Goal: Task Accomplishment & Management: Manage account settings

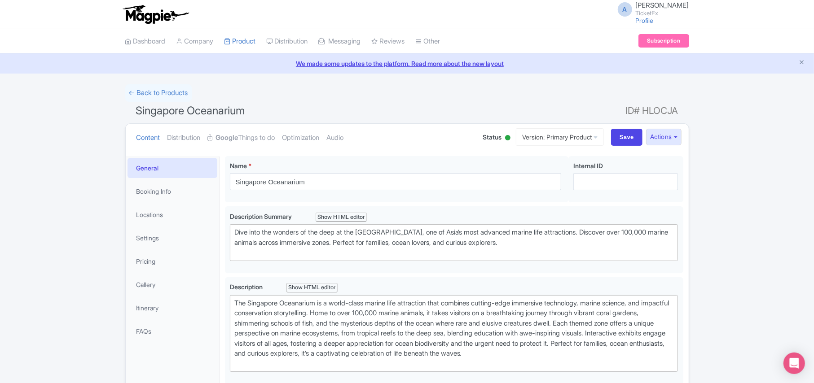
click at [246, 139] on link "Google Things to do" at bounding box center [241, 138] width 67 height 28
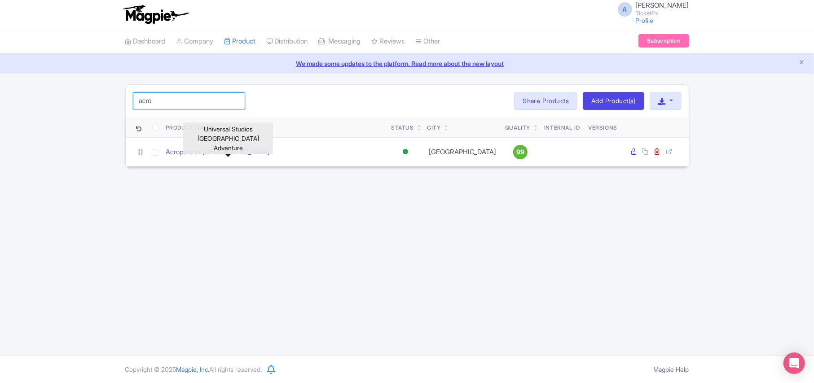
drag, startPoint x: 194, startPoint y: 99, endPoint x: 58, endPoint y: 92, distance: 135.8
click at [58, 92] on div "acro Search Bulk Actions Delete Add to Collection Share Products Add to Collect…" at bounding box center [407, 125] width 814 height 83
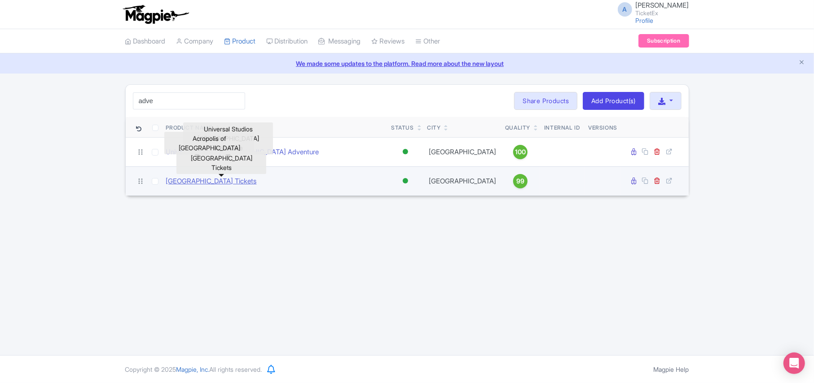
click at [179, 184] on link "Adventure Cove Waterpark Tickets" at bounding box center [211, 181] width 91 height 10
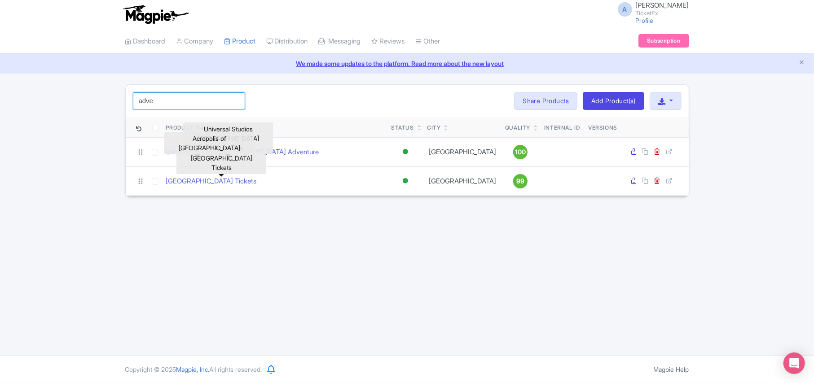
click at [200, 101] on input "adve" at bounding box center [189, 100] width 112 height 17
type input "a"
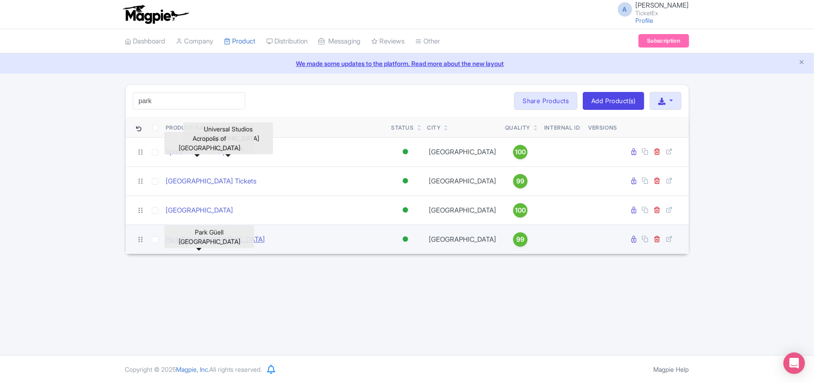
click at [214, 245] on link "Park Güell Barcelona" at bounding box center [215, 240] width 99 height 10
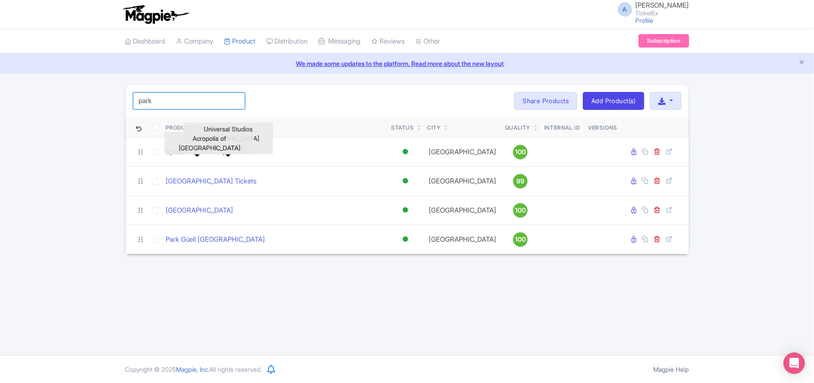
drag, startPoint x: 176, startPoint y: 101, endPoint x: 99, endPoint y: 101, distance: 77.2
click at [99, 101] on div "park Search Bulk Actions Delete Add to Collection Share Products Add to Collect…" at bounding box center [407, 169] width 814 height 170
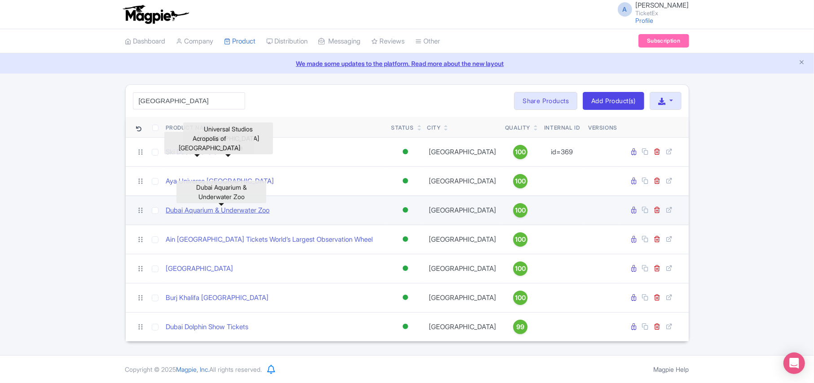
click at [264, 213] on link "Dubai Aquarium & Underwater Zoo" at bounding box center [218, 211] width 104 height 10
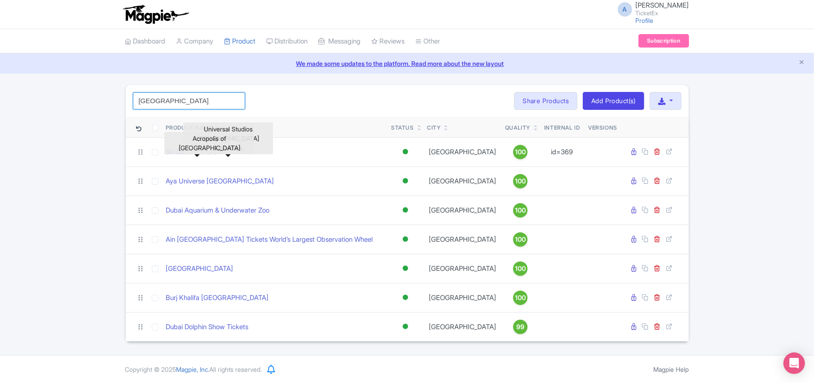
drag, startPoint x: 171, startPoint y: 102, endPoint x: 106, endPoint y: 103, distance: 64.2
click at [106, 103] on div "dubai Search Bulk Actions Delete Add to Collection Share Products Add to Collec…" at bounding box center [407, 213] width 814 height 258
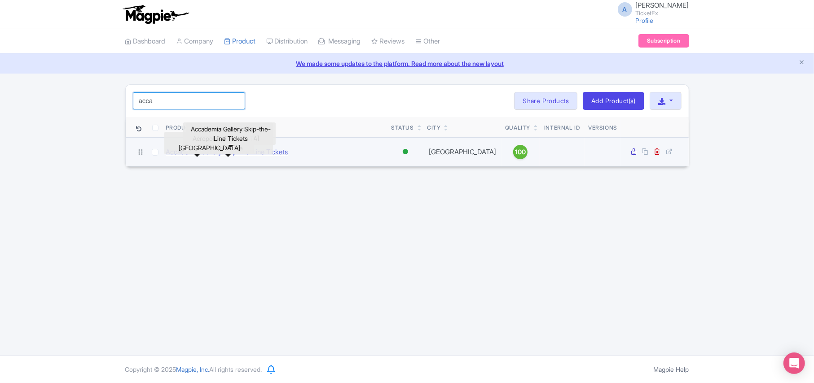
type input "acca"
click at [181, 154] on link "Accademia Gallery Skip-the-Line Tickets" at bounding box center [227, 152] width 122 height 10
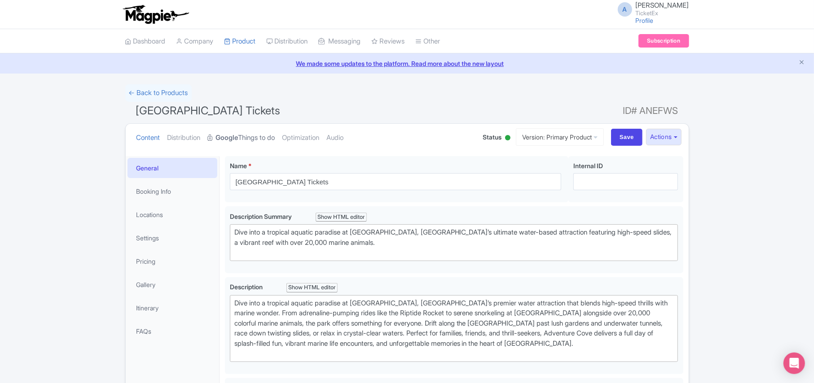
click at [238, 138] on strong "Google" at bounding box center [227, 138] width 22 height 10
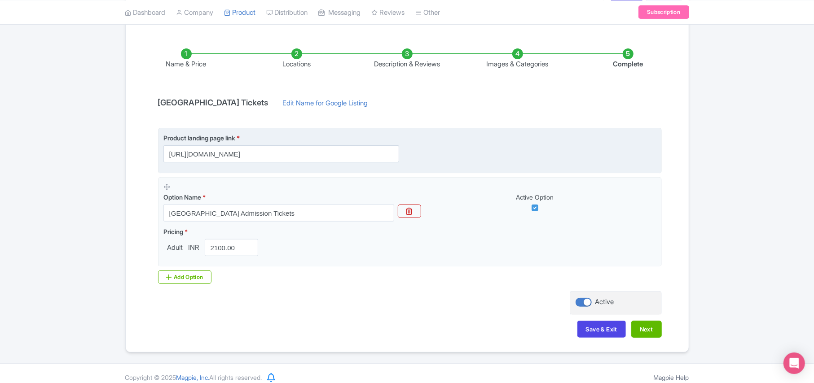
scroll to position [141, 0]
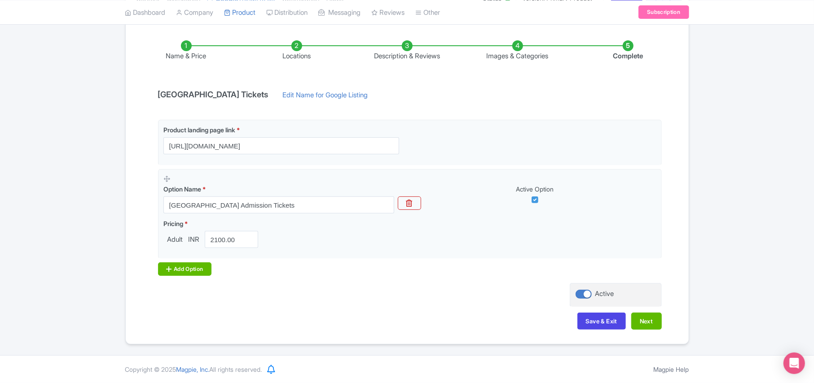
click at [183, 269] on div "Add Option" at bounding box center [185, 269] width 54 height 13
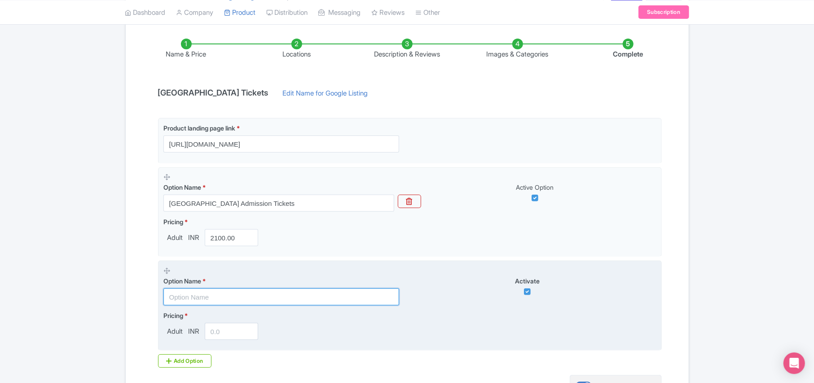
click at [198, 295] on input "text" at bounding box center [281, 297] width 236 height 17
paste input "Adventure Cove Waterpark - Meal Voucher (Admission not included)"
type input "Adventure Cove Waterpark - Meal Voucher (Admission not included)"
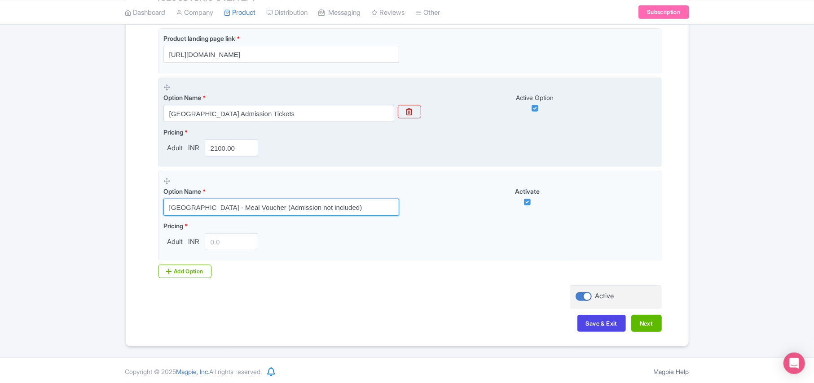
scroll to position [236, 0]
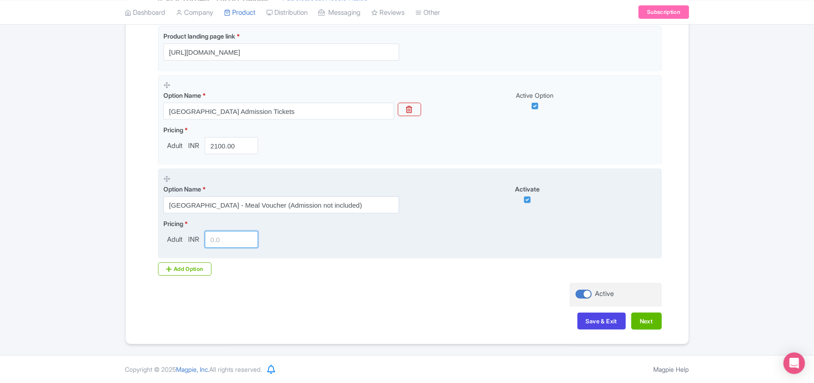
click at [219, 240] on input "number" at bounding box center [232, 239] width 54 height 17
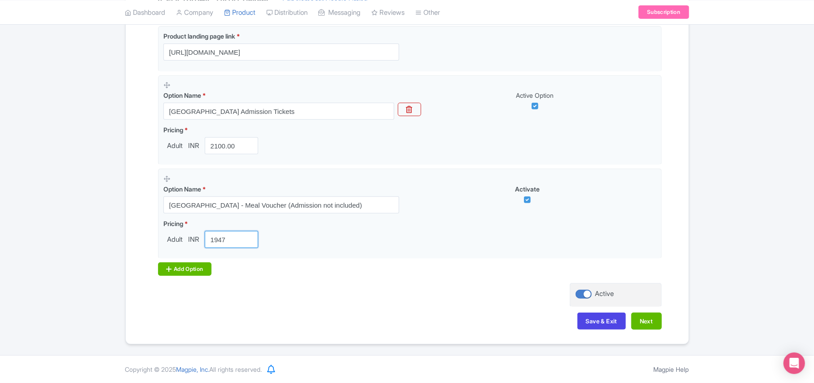
type input "1947"
click at [198, 264] on div "Add Option" at bounding box center [185, 269] width 54 height 13
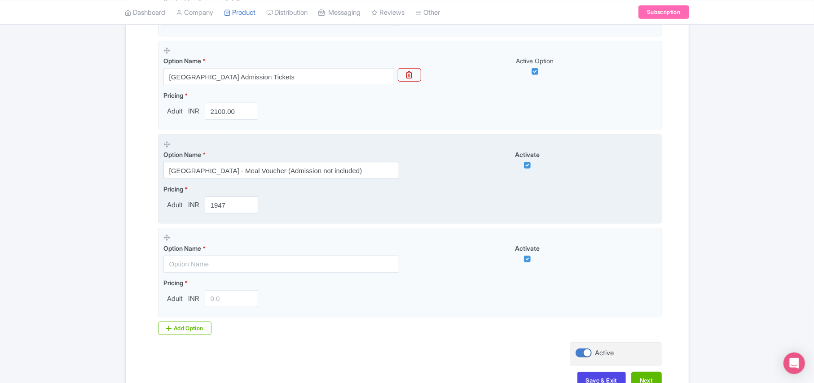
scroll to position [330, 0]
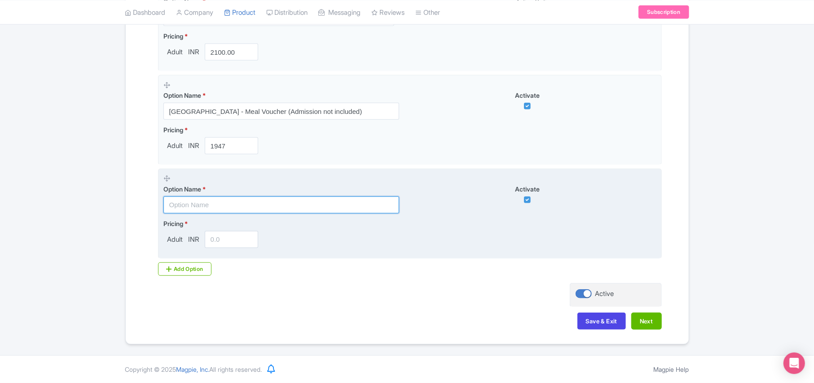
click at [211, 207] on input "text" at bounding box center [281, 205] width 236 height 17
paste input "Adventure Cove Waterpark - Meal Voucher (Admission included)"
type input "Adventure Cove Waterpark - Meal Voucher (Admission included)"
click at [220, 240] on input "number" at bounding box center [232, 239] width 54 height 17
paste input "4539.00"
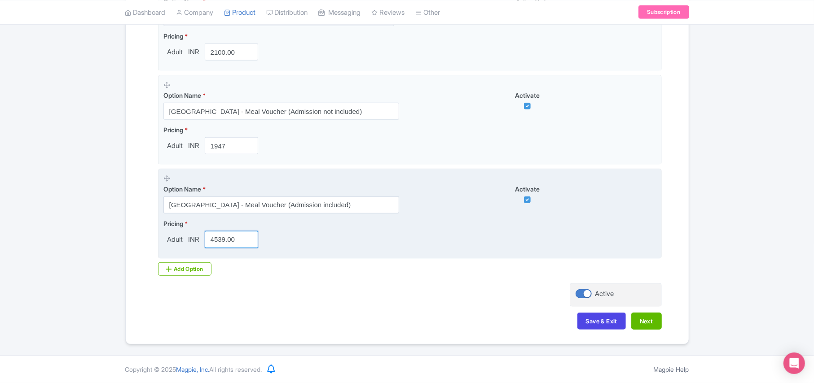
type input "4539.00"
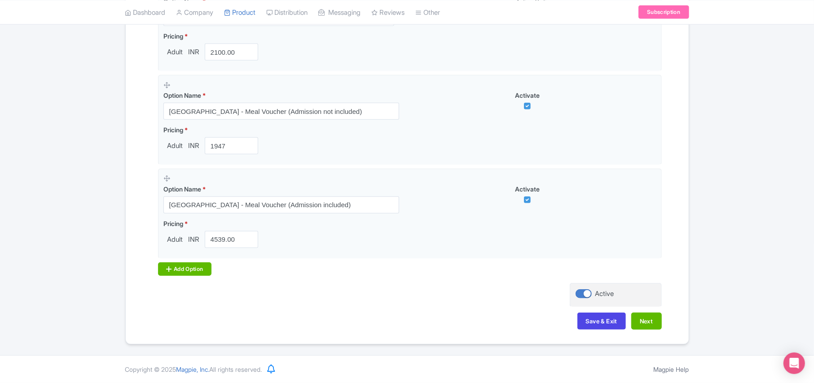
click at [199, 269] on div "Add Option" at bounding box center [185, 269] width 54 height 13
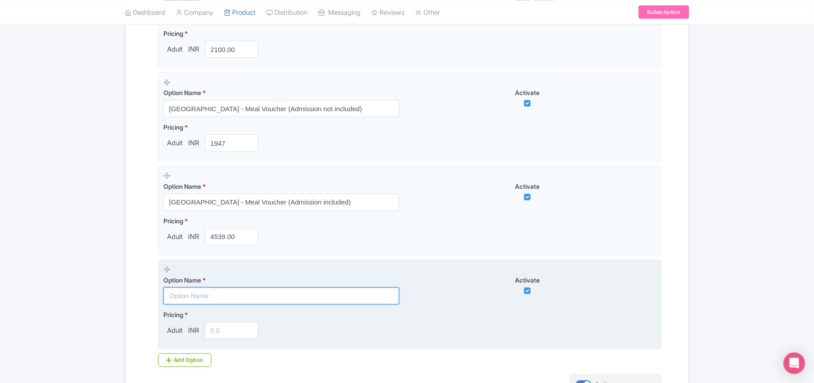
click at [186, 299] on input "text" at bounding box center [281, 296] width 236 height 17
paste input "COMBO: Adventure Cove Waterpark Open-dated Ticket + Gardens by the Bay - Flower…"
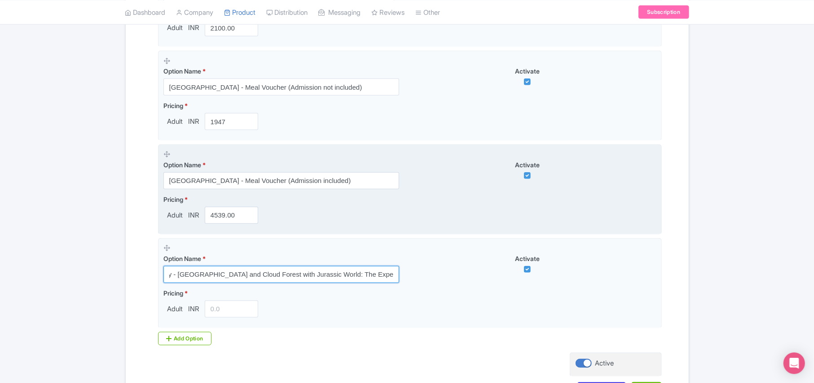
scroll to position [390, 0]
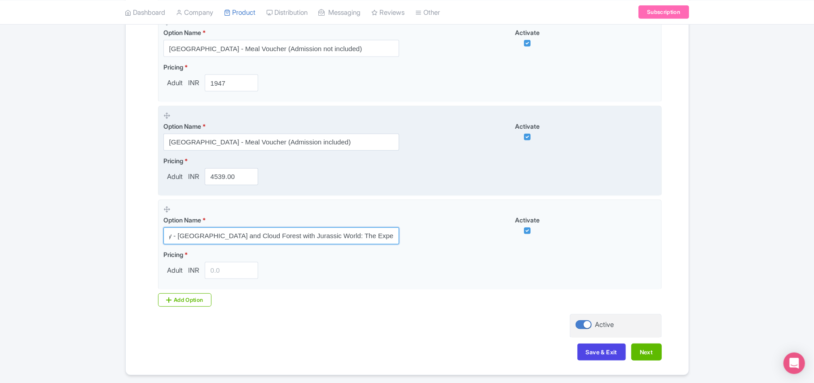
type input "COMBO: Adventure Cove Waterpark Open-dated Ticket + Gardens by the Bay - Flower…"
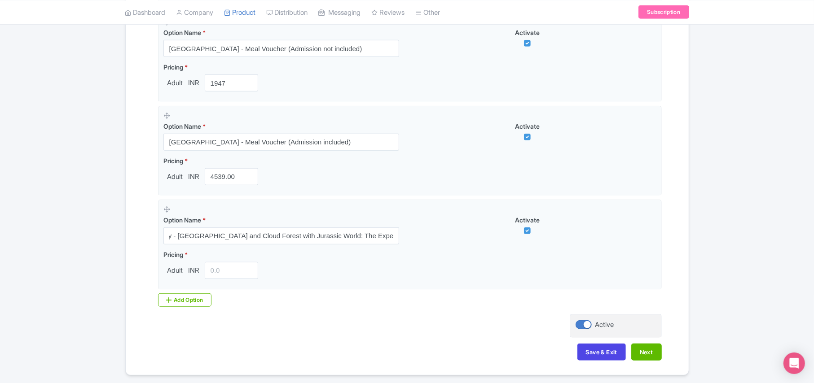
scroll to position [0, 0]
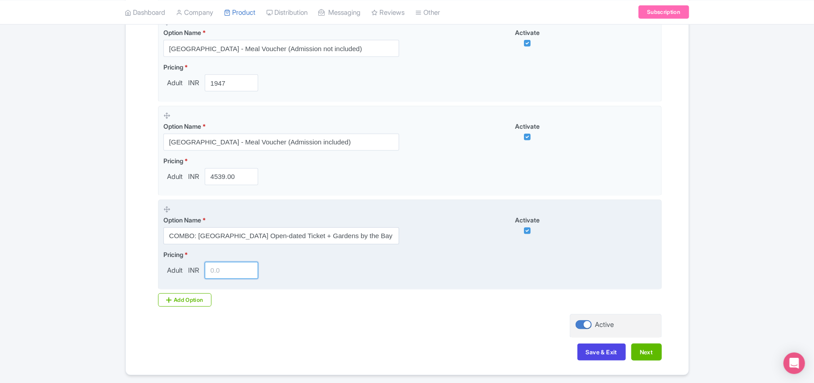
click at [218, 277] on input "number" at bounding box center [232, 270] width 54 height 17
paste input "4857.00"
type input "4857.00"
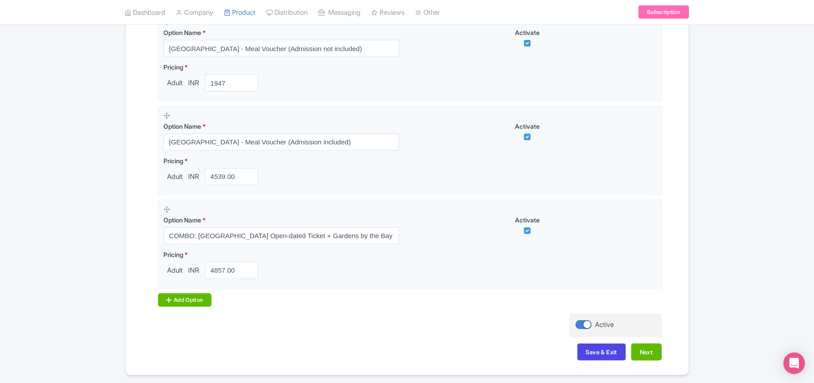
click at [189, 303] on div "Add Option" at bounding box center [185, 300] width 54 height 13
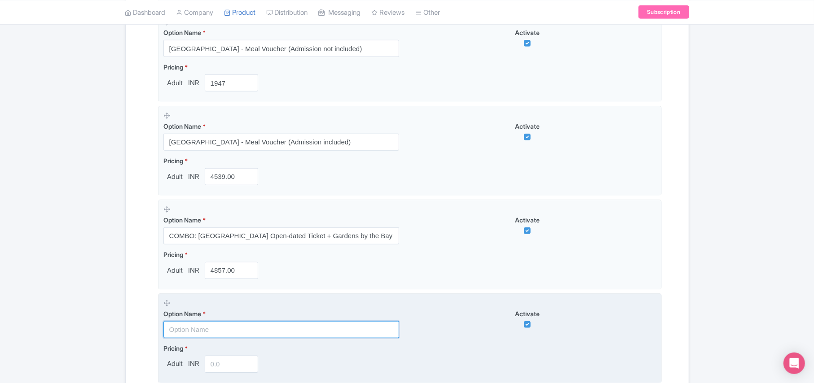
click at [198, 333] on input "text" at bounding box center [281, 329] width 236 height 17
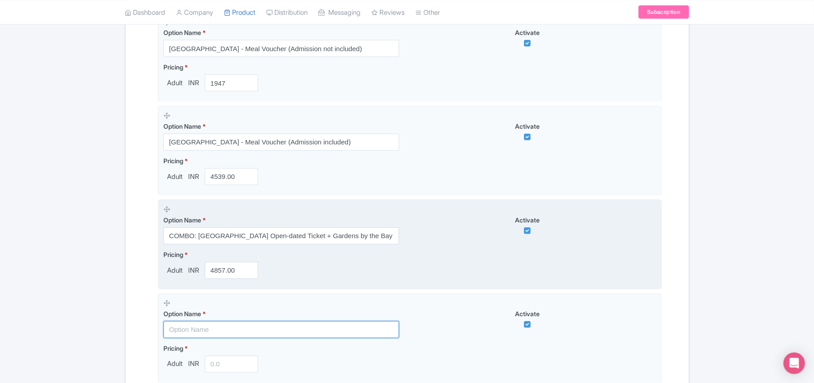
paste input "COMBO: Adventure Cove Waterpark Open-dated Ticket + Gardens by the Bay"
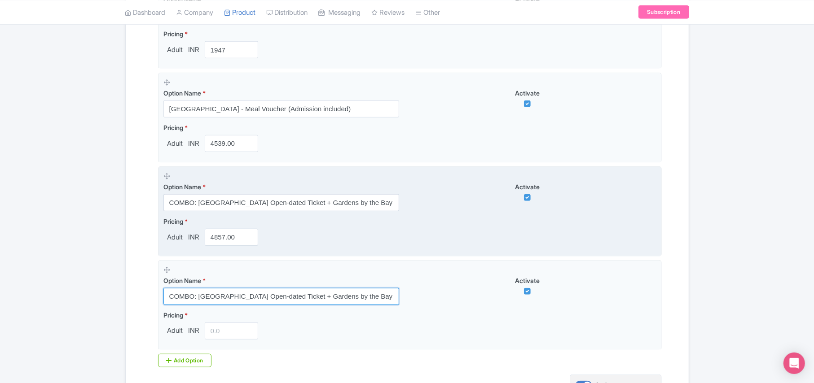
scroll to position [449, 0]
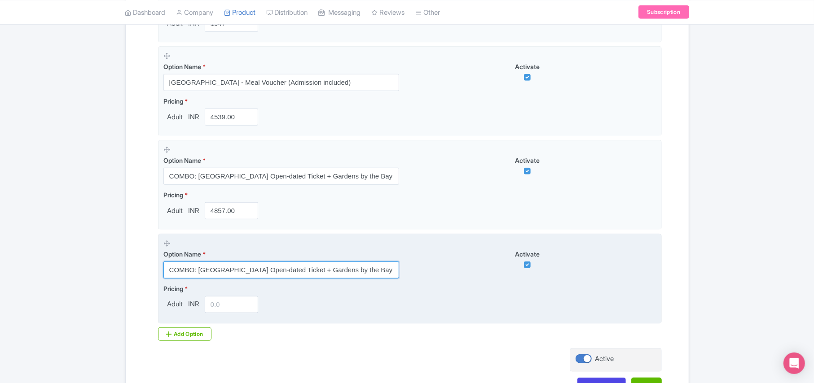
type input "COMBO: Adventure Cove Waterpark Open-dated Ticket + Gardens by the Bay"
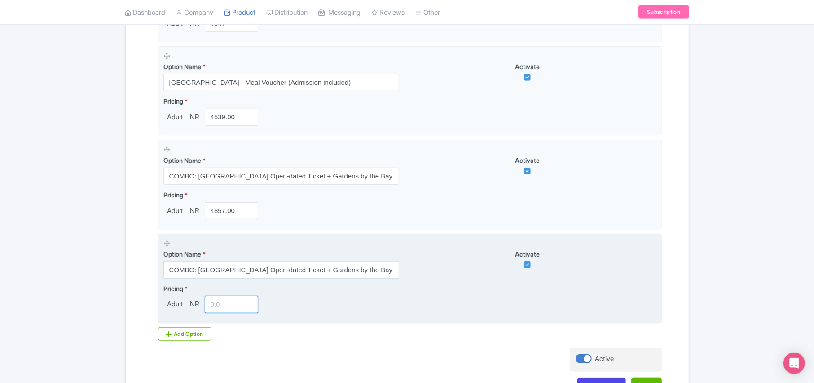
click at [215, 309] on input "number" at bounding box center [232, 304] width 54 height 17
paste input "4999.00"
type input "4999.00"
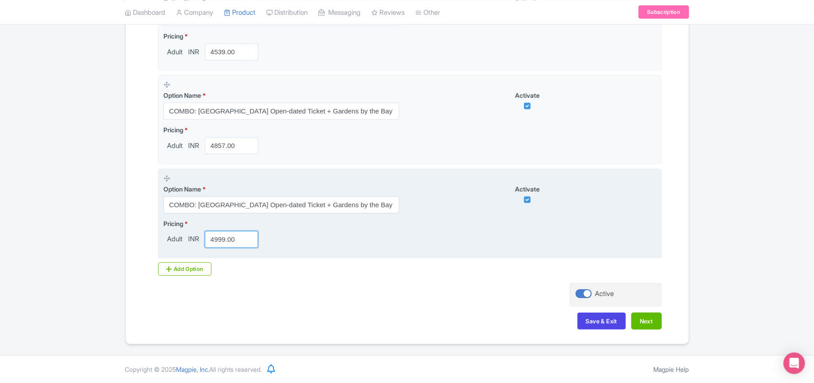
scroll to position [518, 0]
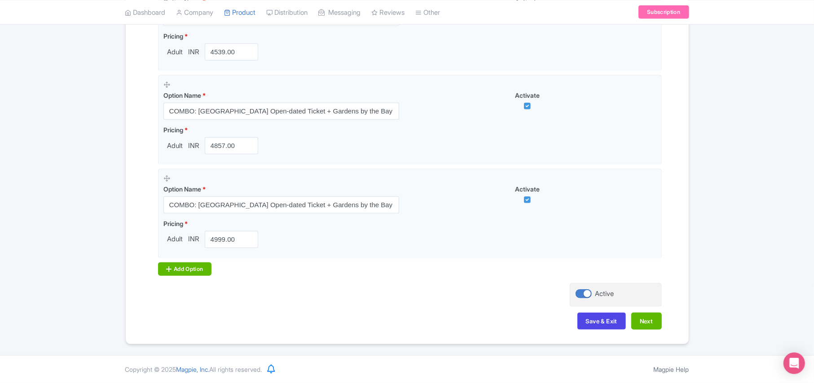
click at [189, 265] on div "Add Option" at bounding box center [185, 269] width 54 height 13
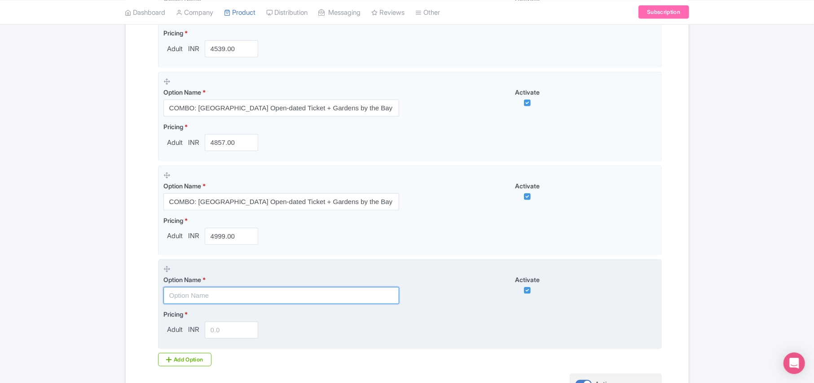
click at [198, 298] on input "text" at bounding box center [281, 295] width 236 height 17
paste input "COMBO - Adventure Cove Waterpark Admission Tickets - 2 Adults"
type input "COMBO - Adventure Cove Waterpark Admission Tickets - 2 Adults"
click at [216, 334] on input "number" at bounding box center [232, 330] width 54 height 17
paste input "5400.00"
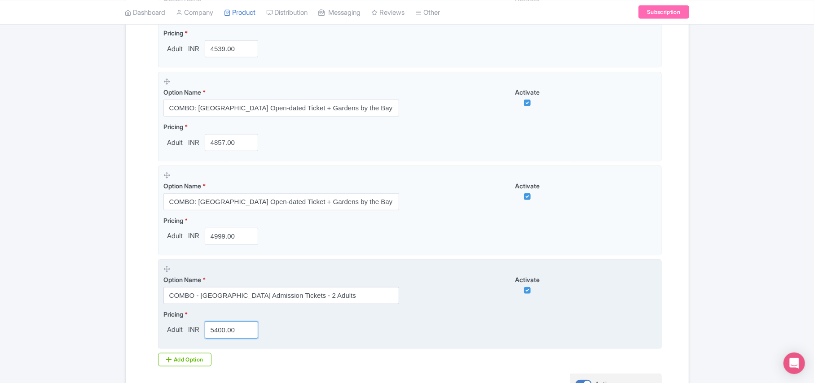
type input "5400.00"
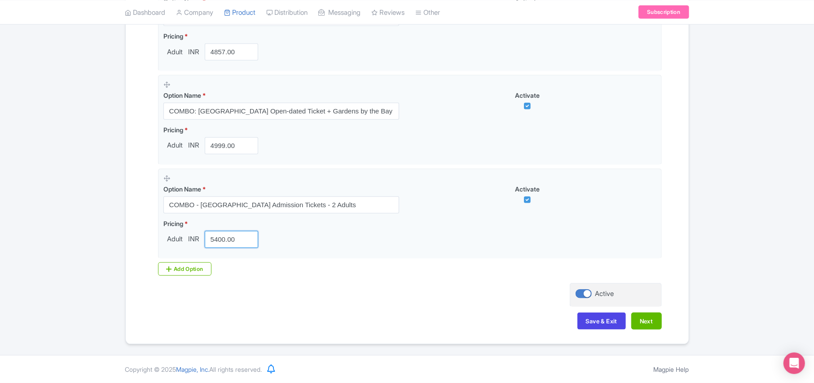
scroll to position [612, 0]
click at [187, 271] on div "Add Option" at bounding box center [185, 269] width 54 height 13
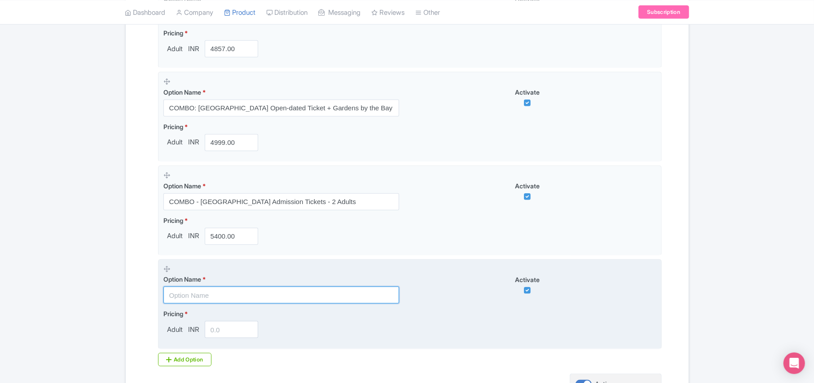
click at [192, 297] on input "text" at bounding box center [281, 295] width 236 height 17
paste input "SUPER COMBO - Adventure Cove Waterpark Admission Tickets - 2 Adults + 1 Child"
type input "SUPER COMBO - Adventure Cove Waterpark Admission Tickets - 2 Adults + 1 Child"
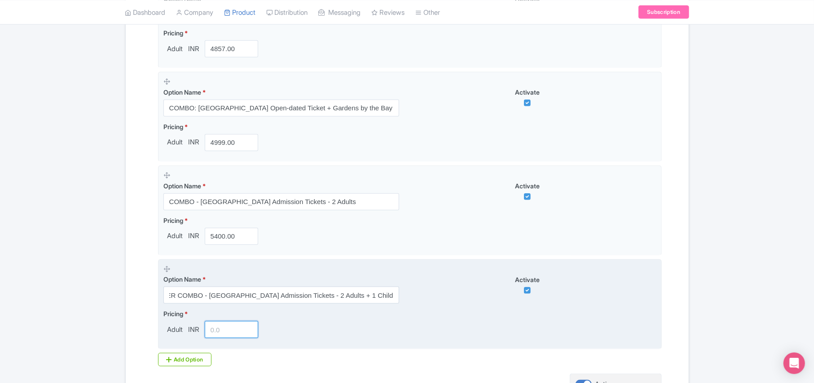
scroll to position [0, 0]
click at [216, 334] on input "number" at bounding box center [232, 329] width 54 height 17
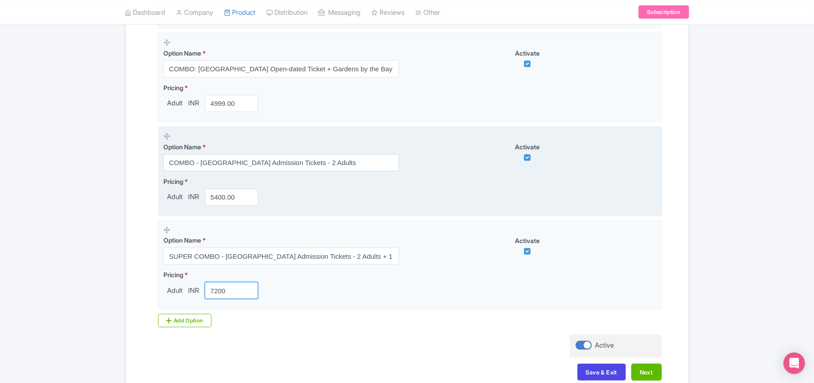
scroll to position [672, 0]
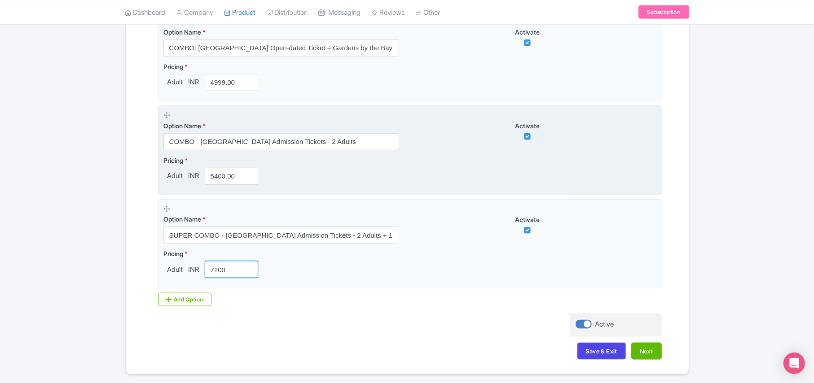
type input "7200"
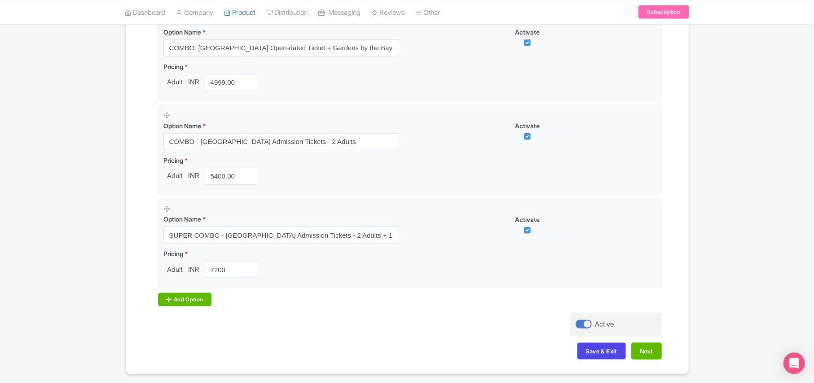
click at [200, 306] on div "Add Option" at bounding box center [185, 299] width 54 height 13
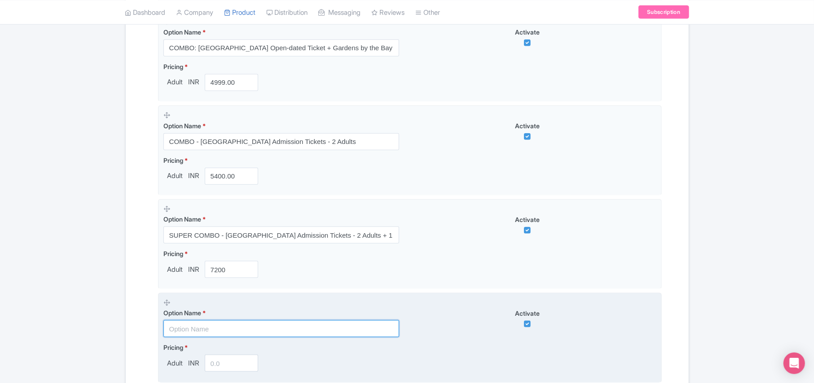
click at [206, 334] on input "text" at bounding box center [281, 329] width 236 height 17
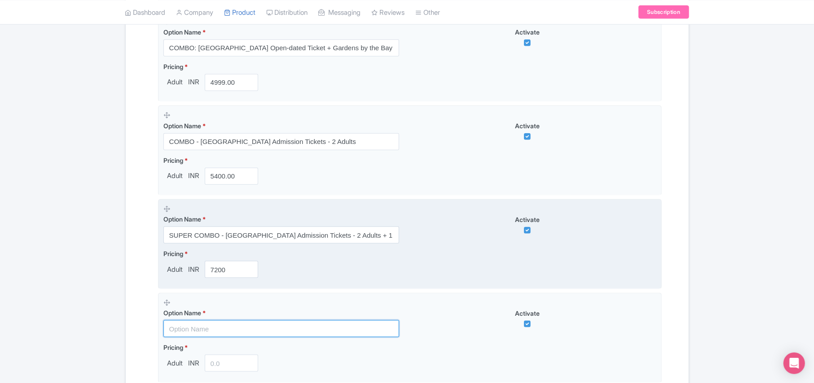
paste input "COMBO: Universal Studios Singapore (Fixed-dated) + Adventure Cove Waterpark (Op…"
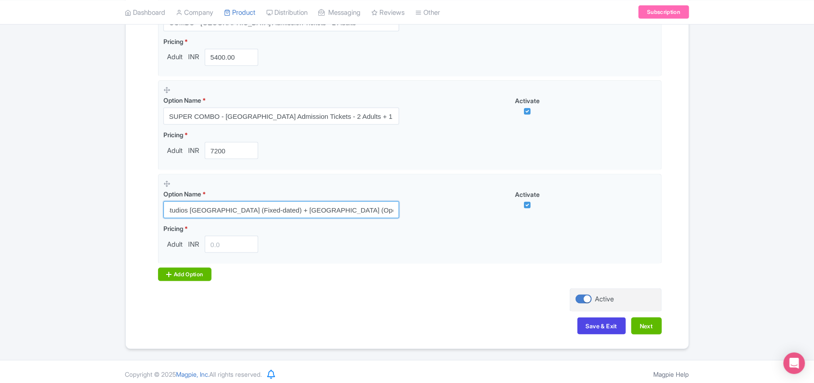
scroll to position [800, 0]
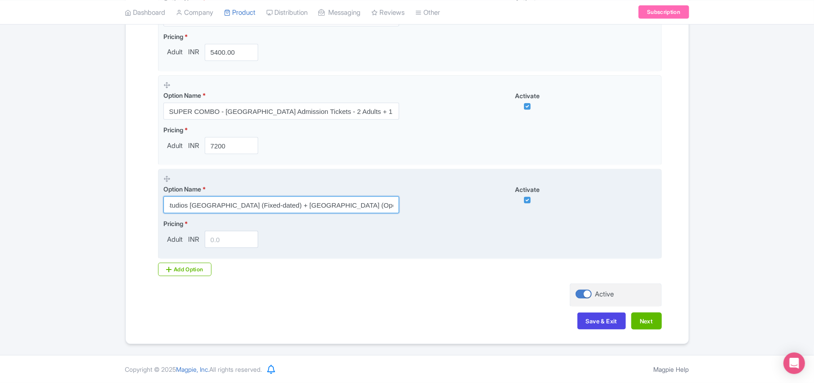
type input "COMBO: Universal Studios Singapore (Fixed-dated) + Adventure Cove Waterpark (Op…"
click at [214, 239] on input "number" at bounding box center [232, 239] width 54 height 17
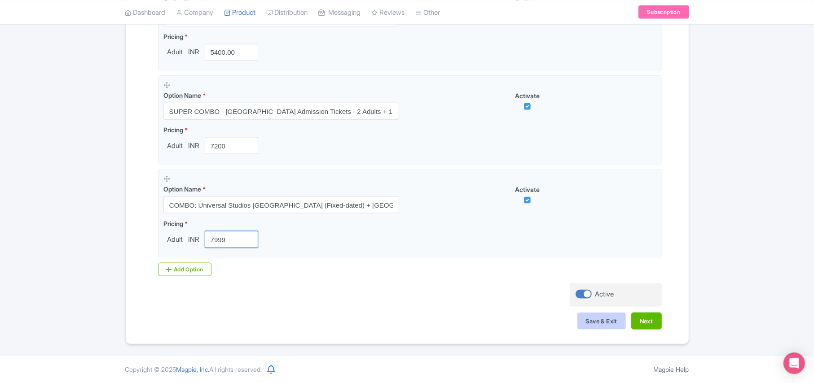
type input "7999"
click at [588, 319] on button "Save & Exit" at bounding box center [601, 321] width 48 height 17
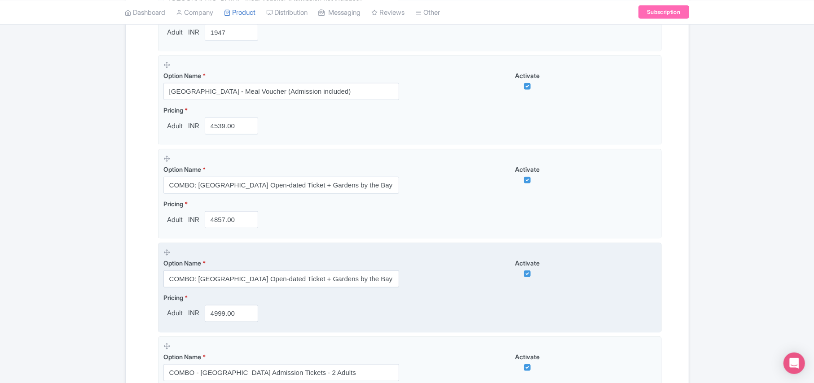
scroll to position [406, 0]
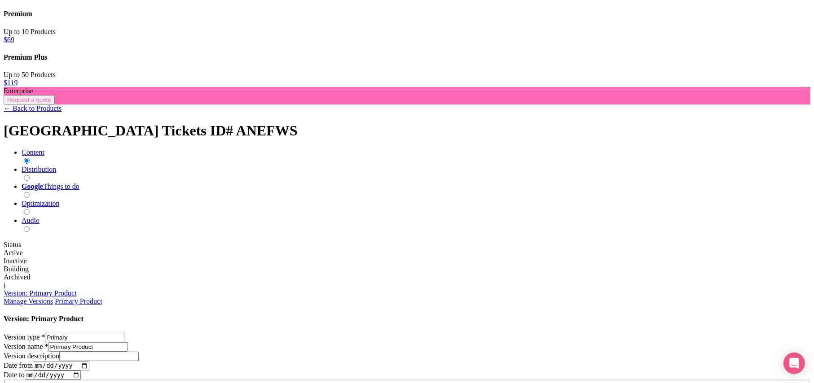
scroll to position [299, 0]
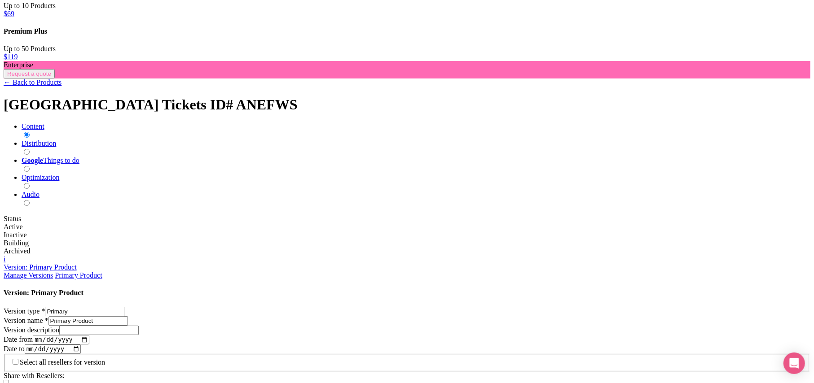
paste input "1947.00"
type input "1947.00"
paste input "1947.00"
type input "1947.00"
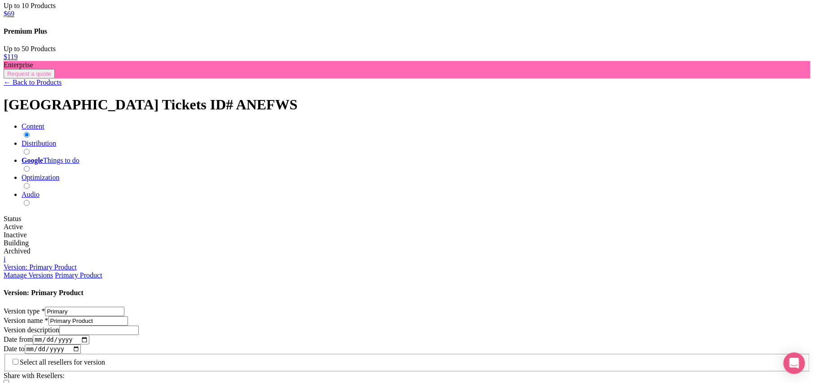
paste input "1947.00"
type input "1947.00"
paste input "4539.00"
type input "4539.00"
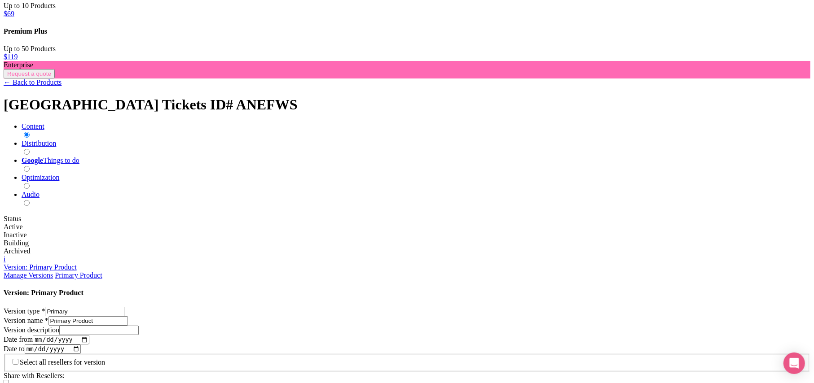
paste input "4539.00"
type input "4539.00"
paste input "4539.00"
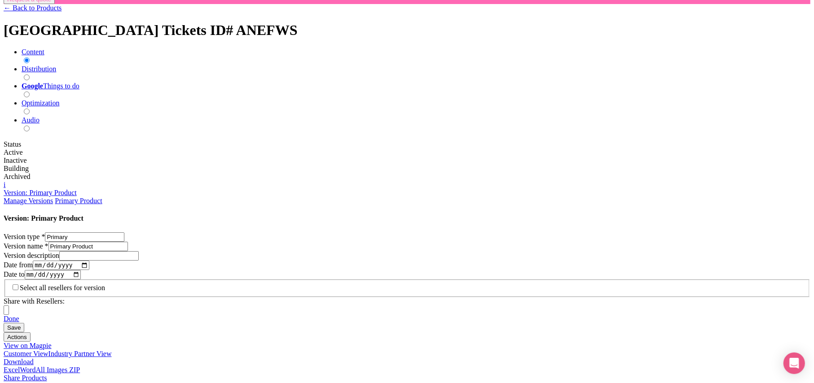
scroll to position [419, 0]
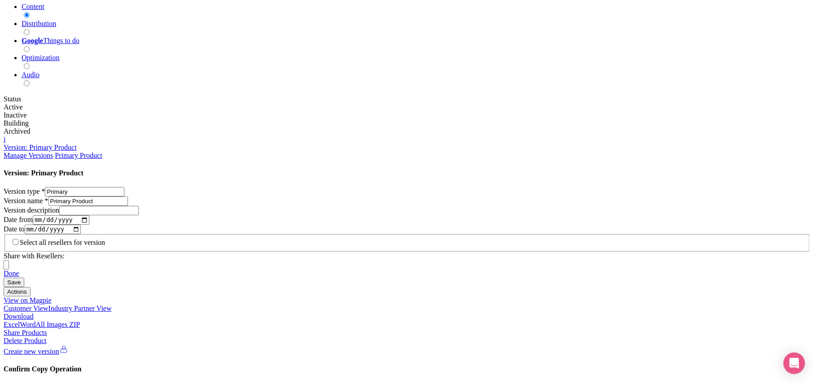
type input "4539.00"
paste input "4539.00"
type input "4539.00"
paste input "4539.00"
type input "4539.00"
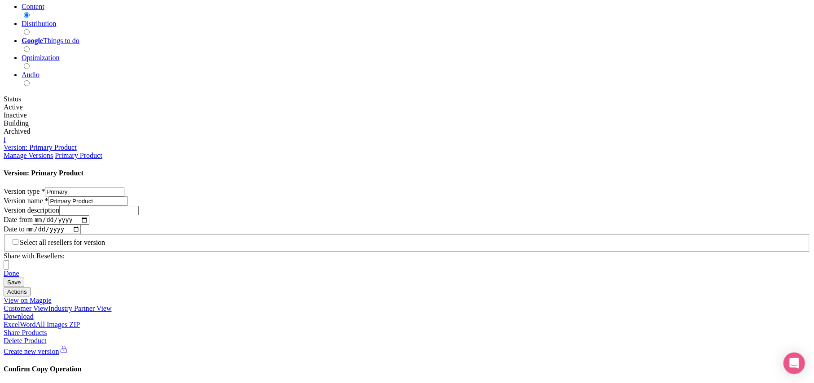
paste input "4539.00"
type input "4539.00"
paste input "4857.00"
type input "4857.00"
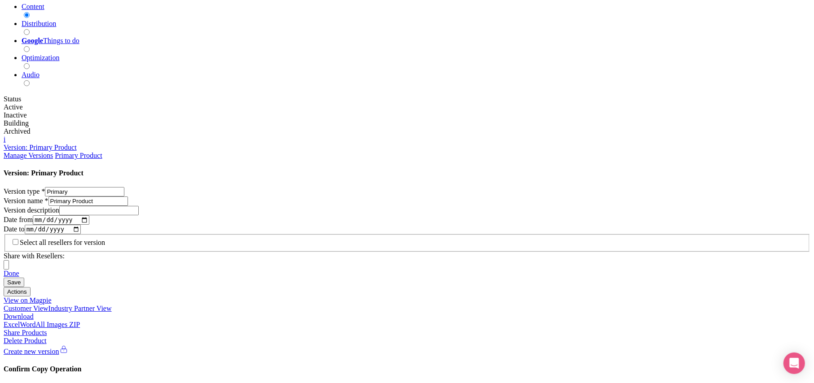
paste input "4857.00"
type input "4857.00"
paste input "4857.00"
type input "4857.00"
paste input "4857.00"
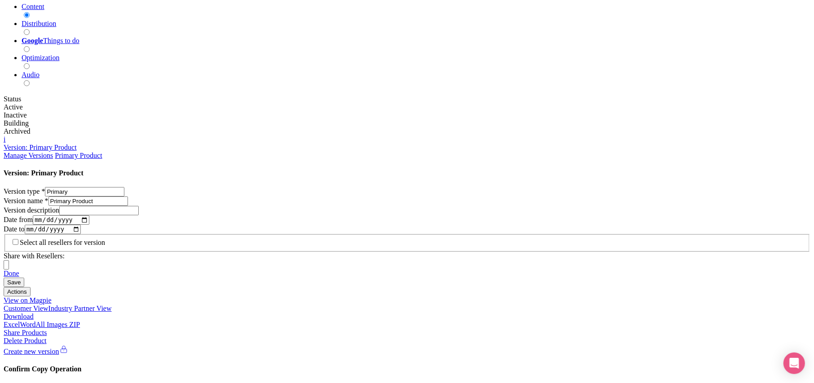
type input "4857.00"
paste input "4857.00"
type input "4857.00"
paste input "4857.00"
type input "4857.00"
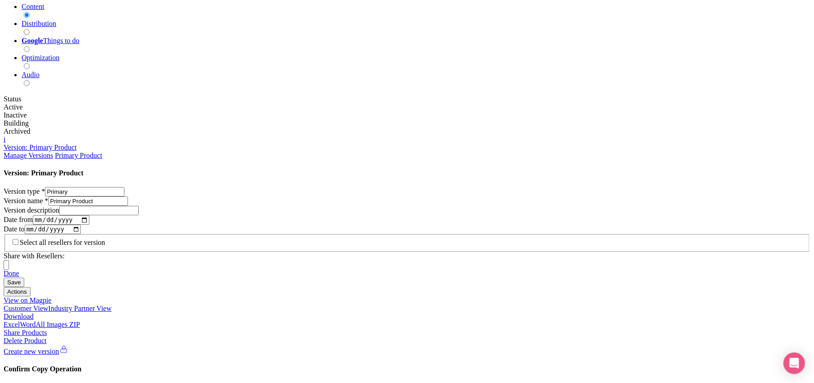
paste input "4999.00"
type input "4999.00"
paste input "4999.00"
type input "4999.00"
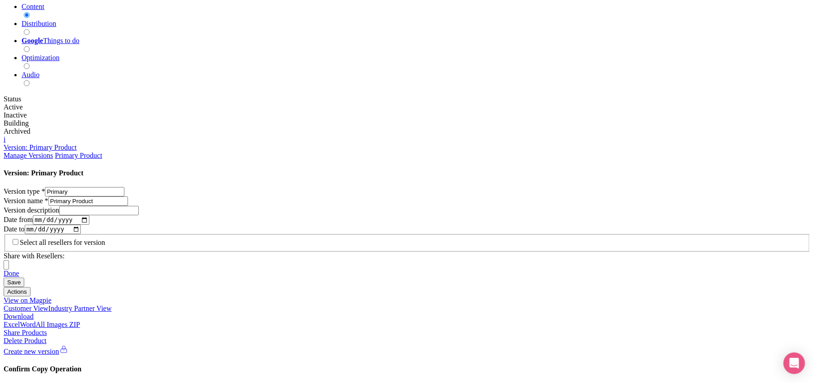
paste input "4999.00"
type input "4999.00"
paste input "4999.00"
type input "4999.00"
paste input "4999.00"
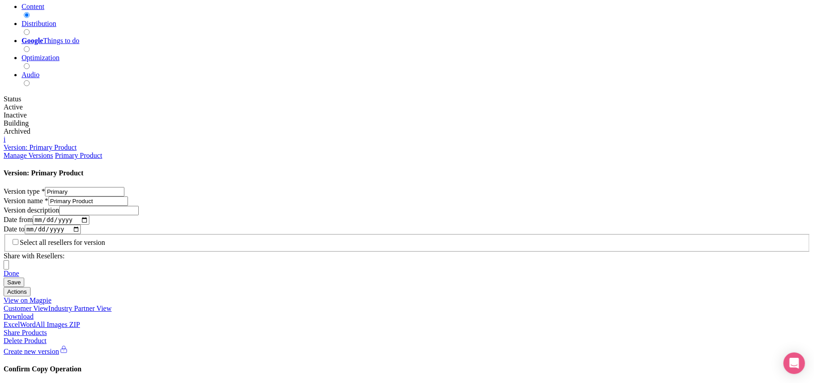
type input "4999.00"
paste input "4999.00"
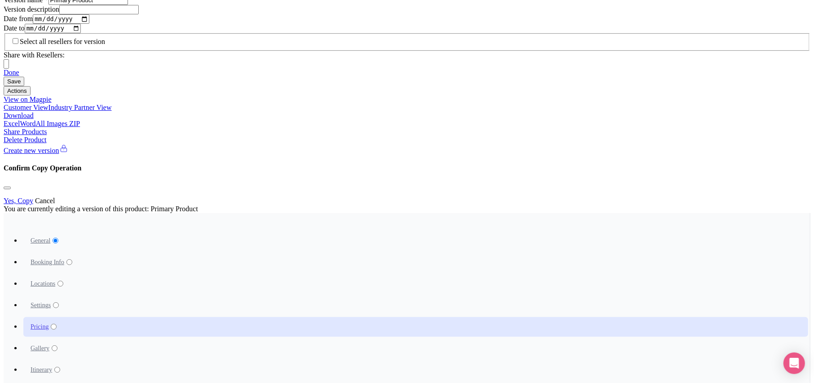
scroll to position [658, 0]
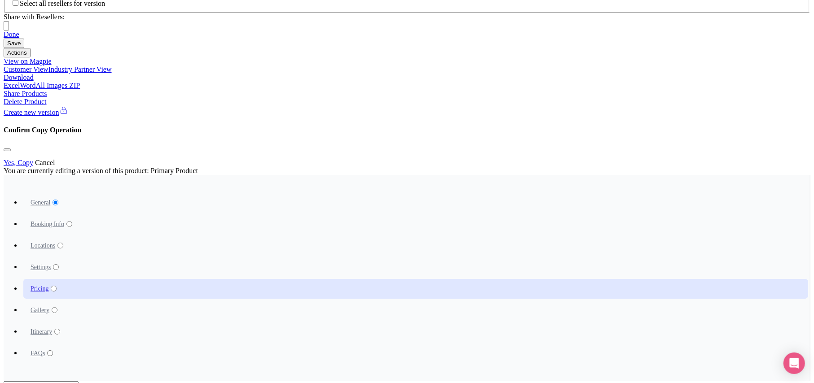
type input "4999.00"
paste input "5400.00"
type input "5400.00"
paste input "5400.00"
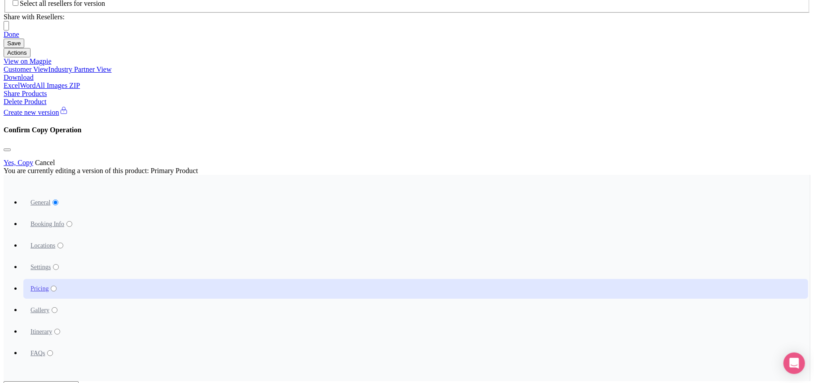
type input "5400.00"
paste input "5400.00"
type input "5400.00"
paste input "5400.00"
type input "5400.00"
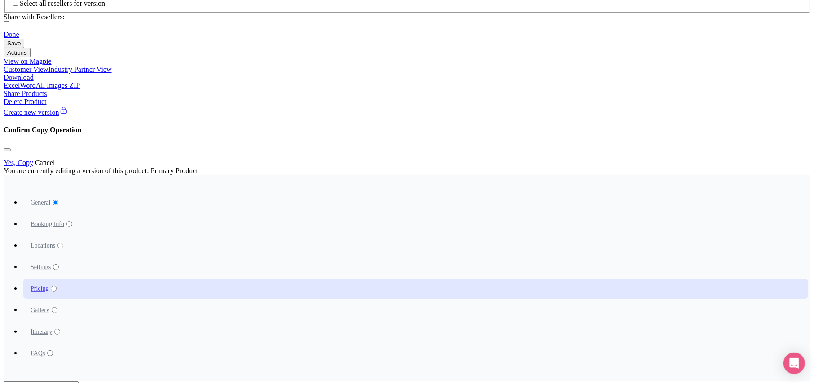
paste input "5400.00"
type input "5400.00"
paste input "5400.00"
type input "5400.00"
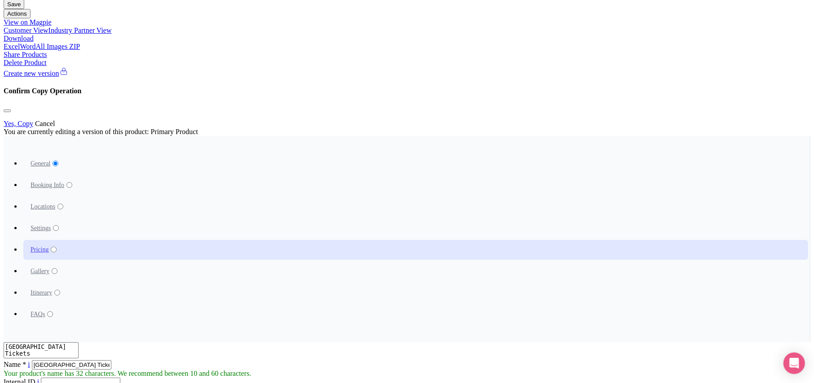
scroll to position [718, 0]
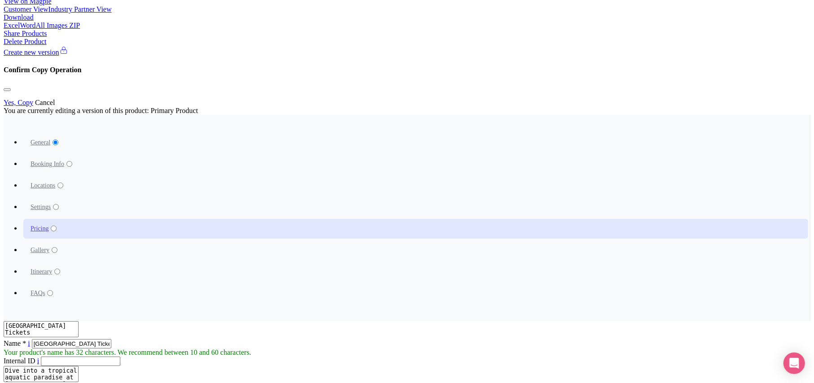
paste input "7200.00"
type input "7200.00"
paste input "7200.00"
type input "7200.00"
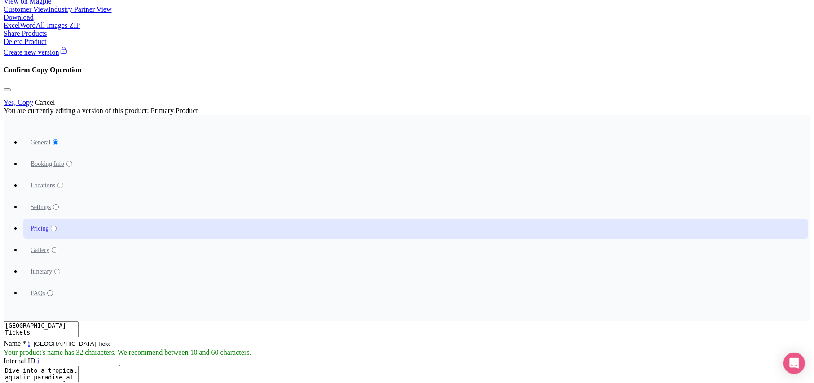
paste input "7200.00"
type input "7200.00"
paste input "7200.00"
type input "7200.00"
paste input "7200.00"
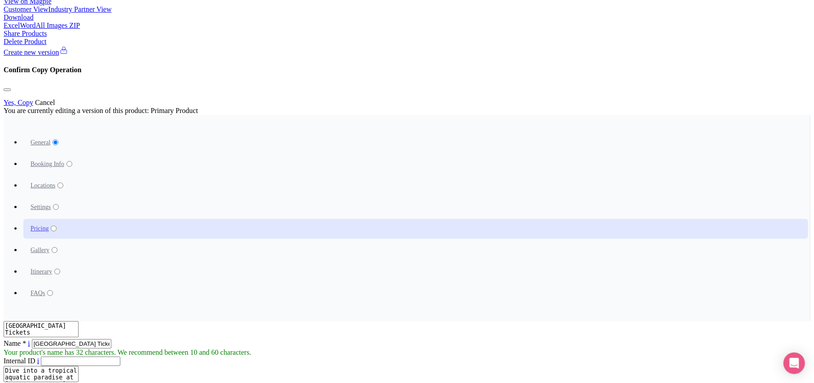
type input "7200.00"
paste input "7200.00"
type input "7200.00"
paste input "7999.00"
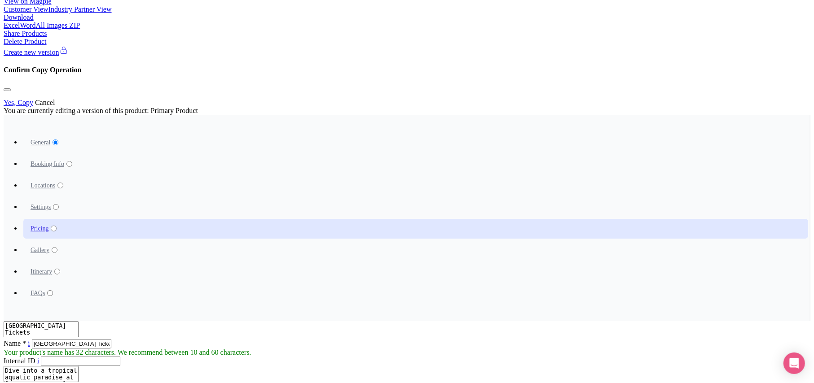
type input "7999.00"
paste input "7999.00"
type input "7999.00"
paste input "7999.00"
type input "7999.00"
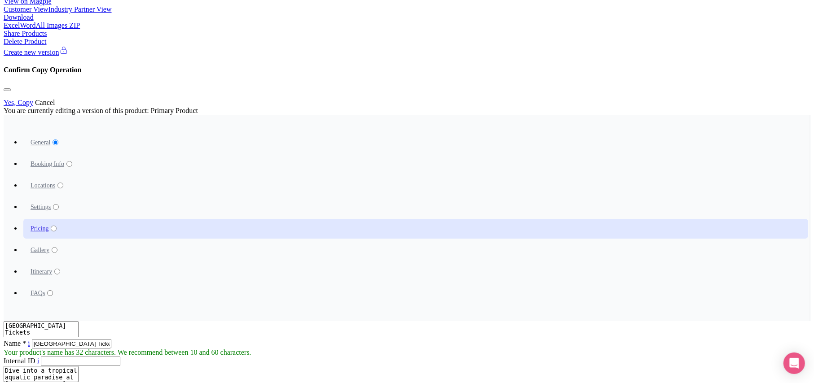
paste input "7999.00"
type input "7999.00"
paste input "7999.00"
type input "7999.00"
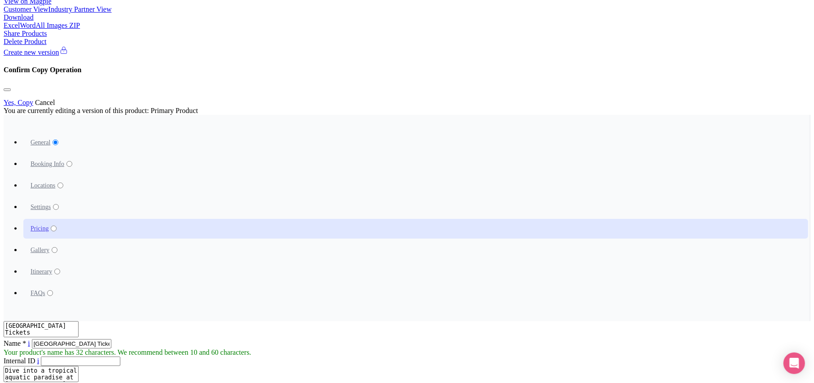
paste input "7999.00"
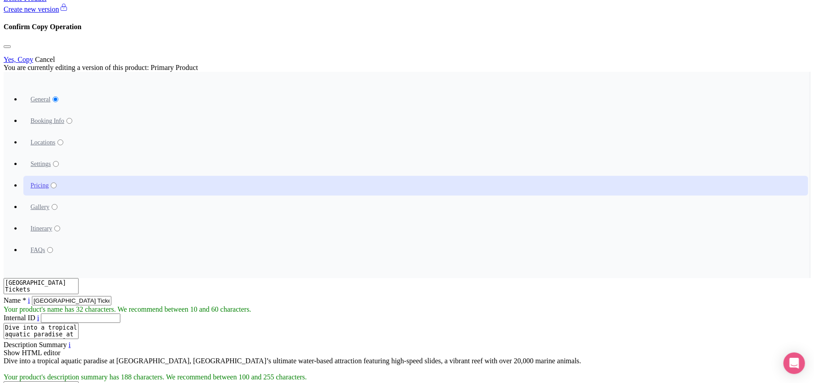
scroll to position [804, 0]
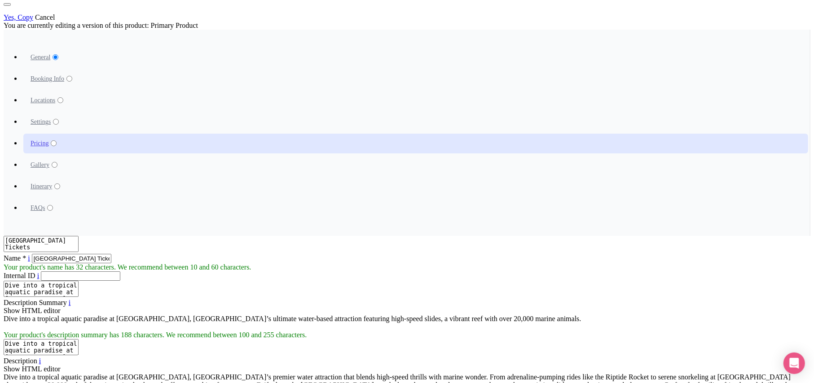
type input "7999.00"
type input "Saving..."
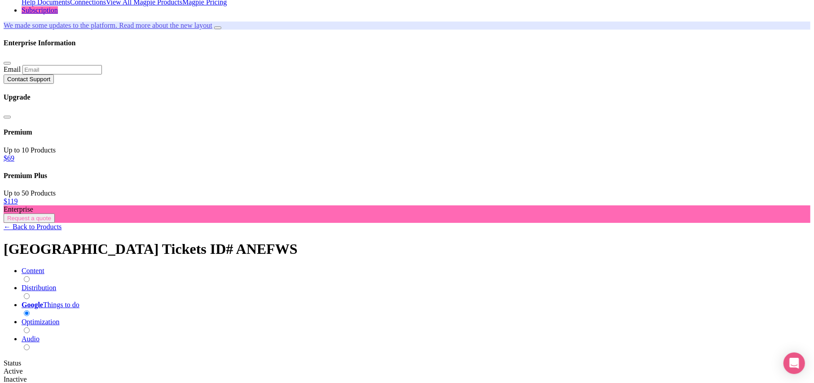
scroll to position [94, 0]
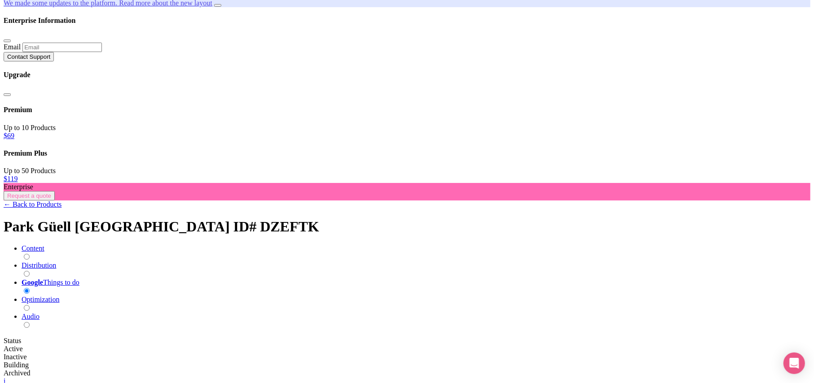
scroll to position [180, 0]
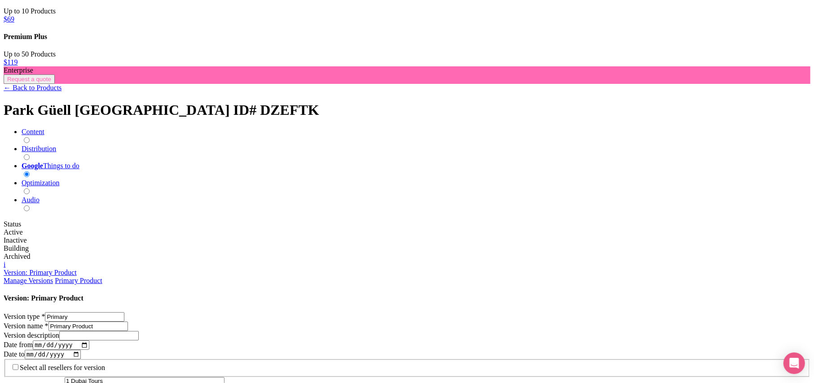
scroll to position [299, 0]
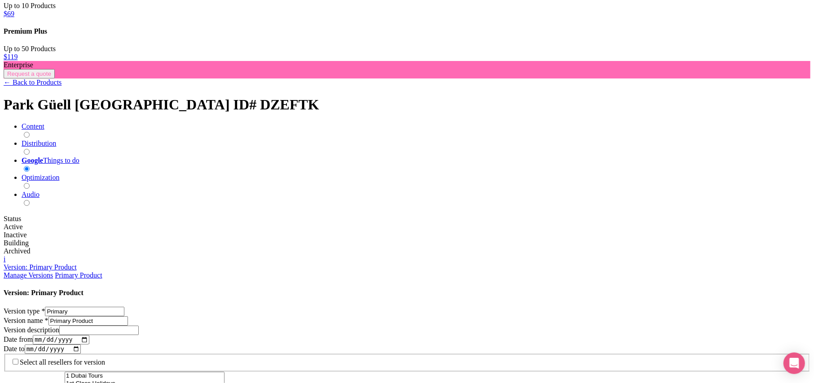
paste input "Park Guell with Guided Tour tickets ( Multi language )"
type input "Park Guell with Guided Tour tickets ( Multi language )"
type input "3900"
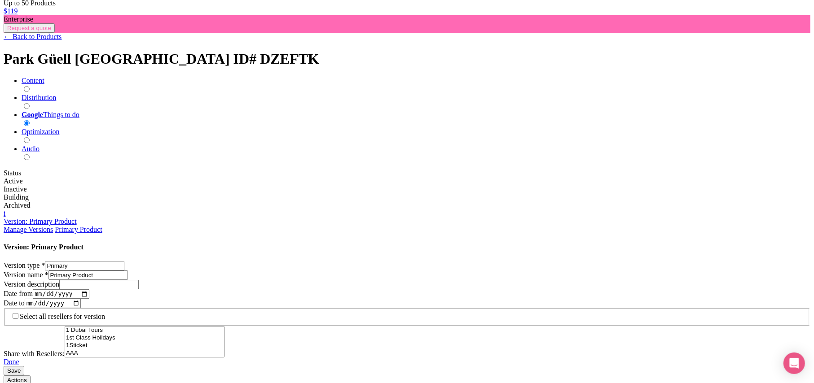
scroll to position [419, 0]
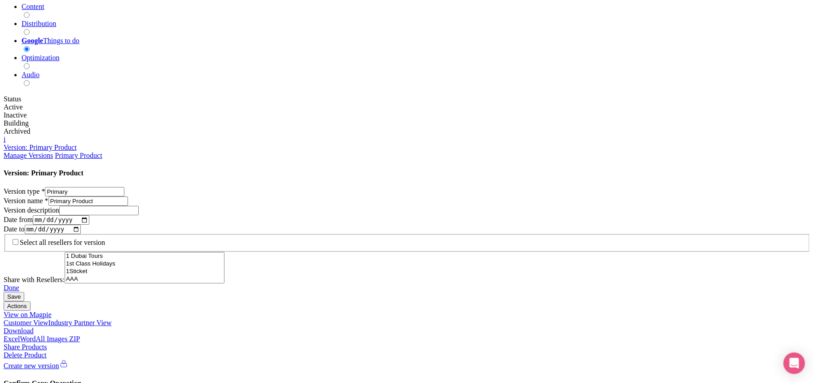
paste input "COMBO - Hop-On Hop-Off Sightseeing Bus Tour ( 24 hours ) + Admission tickets of…"
type input "COMBO - Hop-On Hop-Off Sightseeing Bus Tour ( 24 hours ) + Admission tickets of…"
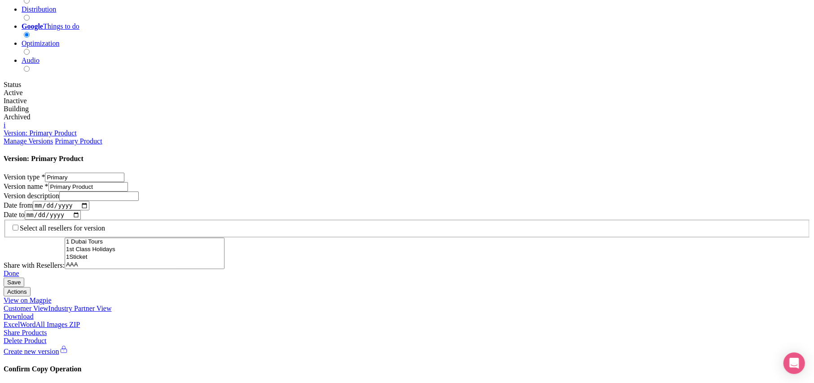
scroll to position [436, 0]
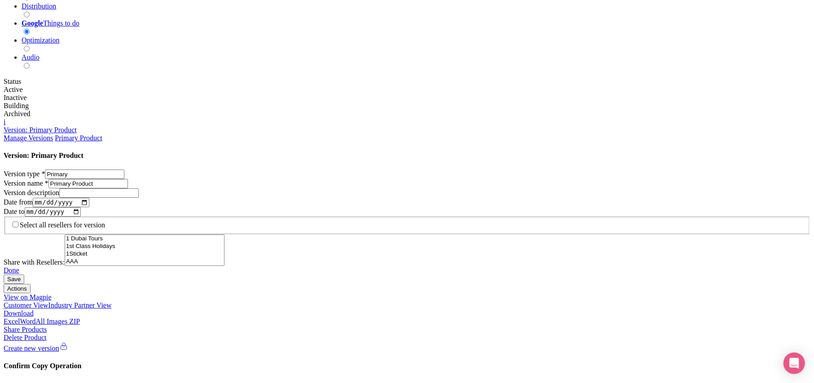
type input "5300"
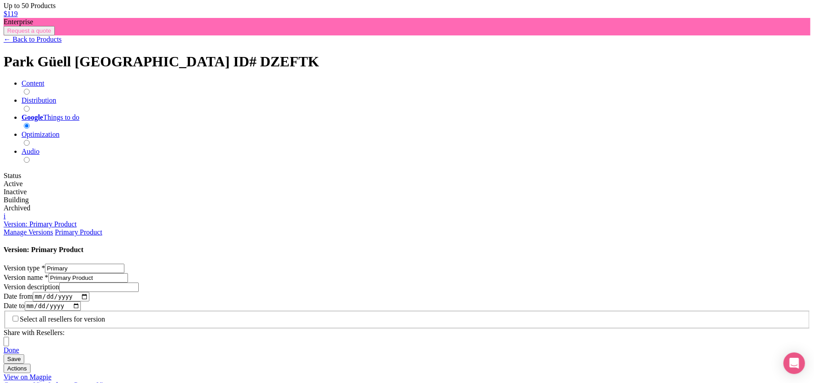
paste input "COMBO - Hop-On Hop-Off Sightseeing Bus Tour ( 48 hours ) + Admission tickets of…"
paste input "Park Guell with Guided Tour tickets ( Multi language )"
type input "Park Guell with Guided Tour tickets ( Multi language )"
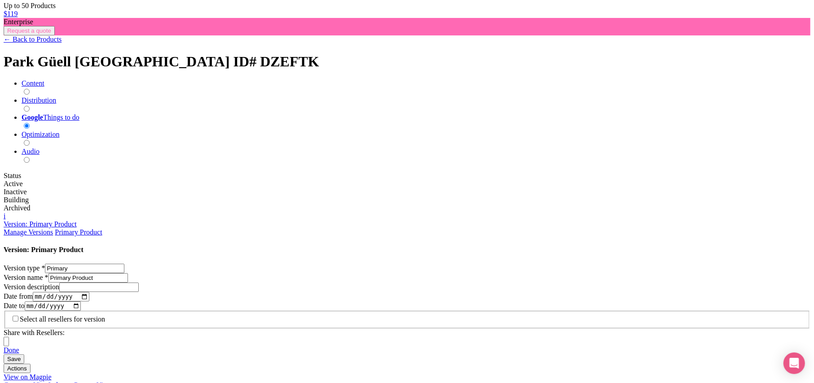
type input "3900"
paste input "COMBO - Hop-On Hop-Off Sightseeing Bus Tour ( 24 hours ) + Admission tickets of…"
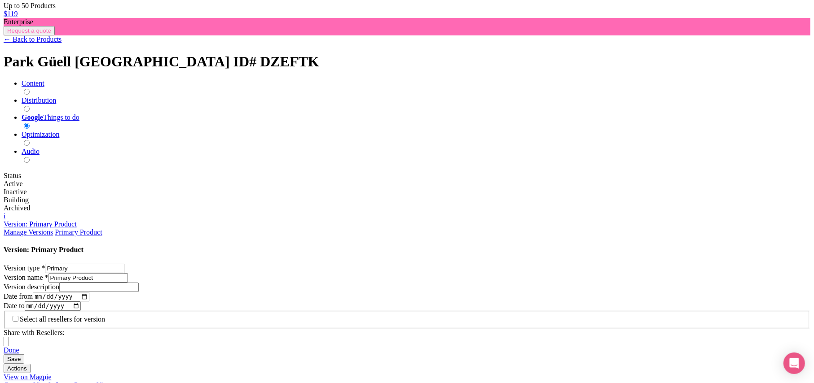
scroll to position [0, 58]
type input "COMBO - Hop-On Hop-Off Sightseeing Bus Tour ( 24 hours ) + Admission tickets of…"
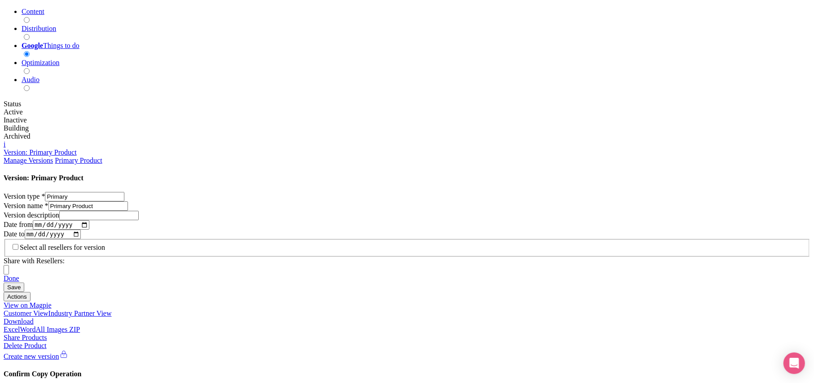
scroll to position [436, 0]
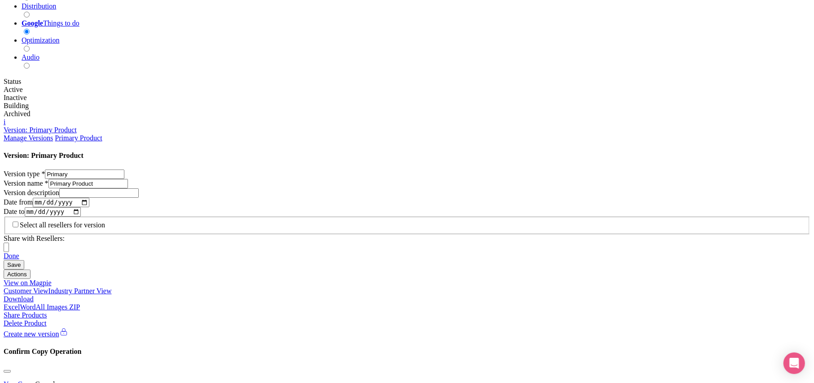
type input "5300"
drag, startPoint x: 193, startPoint y: 295, endPoint x: 133, endPoint y: 295, distance: 59.7
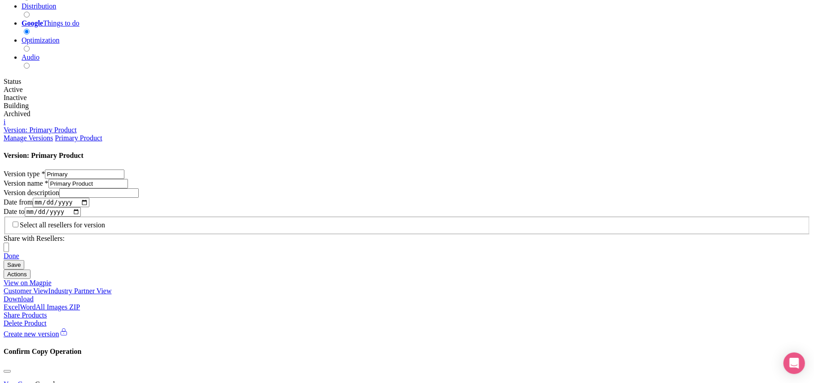
paste input "COMBO - Hop-On Hop-Off Sightseeing Bus Tour ( 48 hours ) + Admission tickets of…"
type input "COMBO - Hop-On Hop-Off Sightseeing Bus Tour ( 48 hours ) + Admission tickets of…"
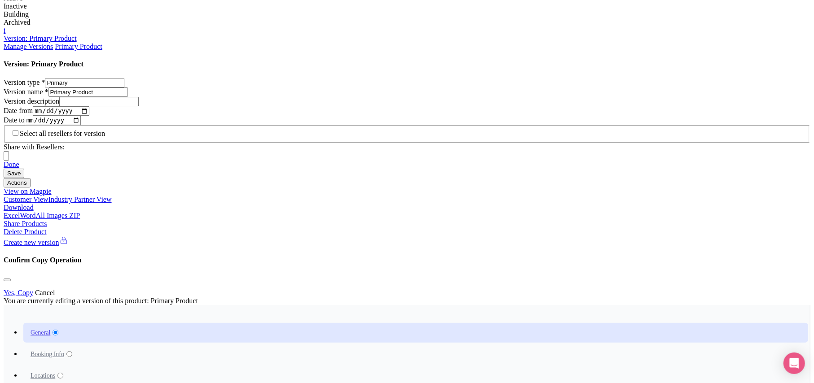
scroll to position [530, 0]
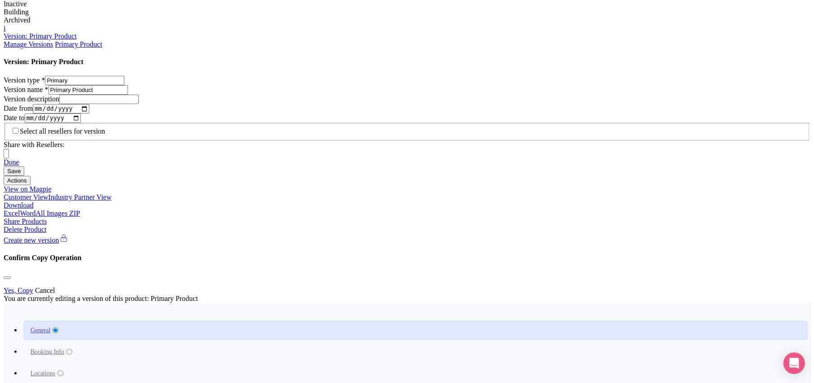
type input "6500"
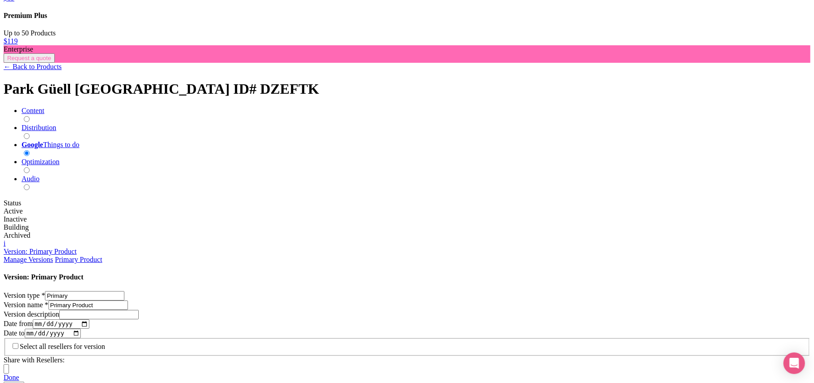
scroll to position [291, 0]
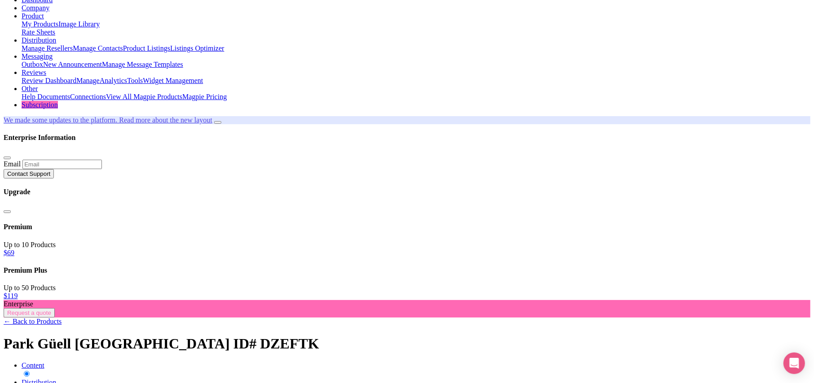
drag, startPoint x: 421, startPoint y: 185, endPoint x: 295, endPoint y: 180, distance: 126.3
type input "2800"
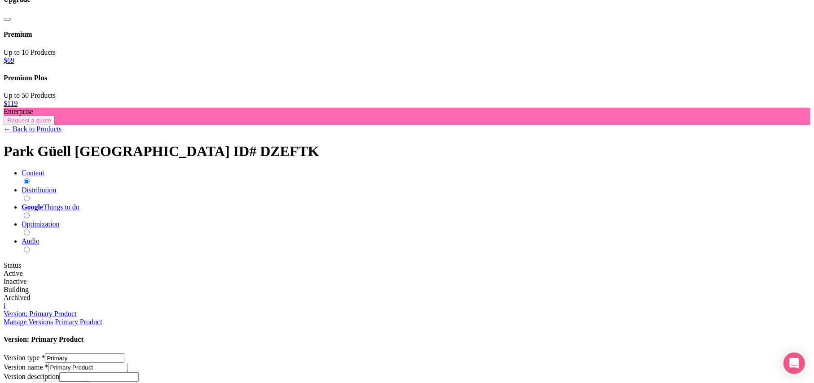
scroll to position [282, 0]
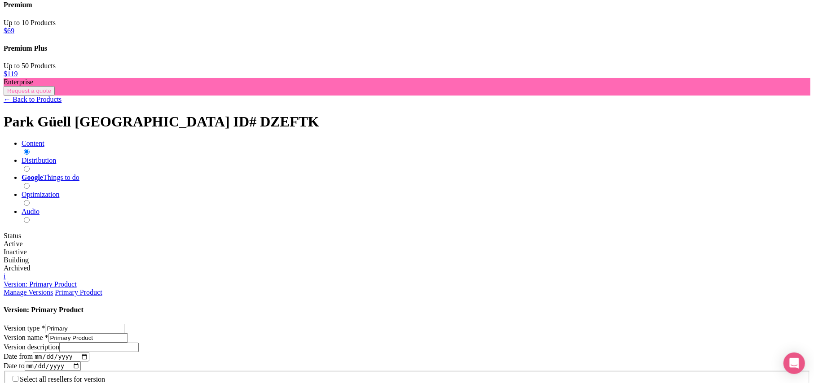
type input "2800"
drag, startPoint x: 541, startPoint y: 190, endPoint x: 449, endPoint y: 190, distance: 92.0
paste input "25"
type input "2500.00"
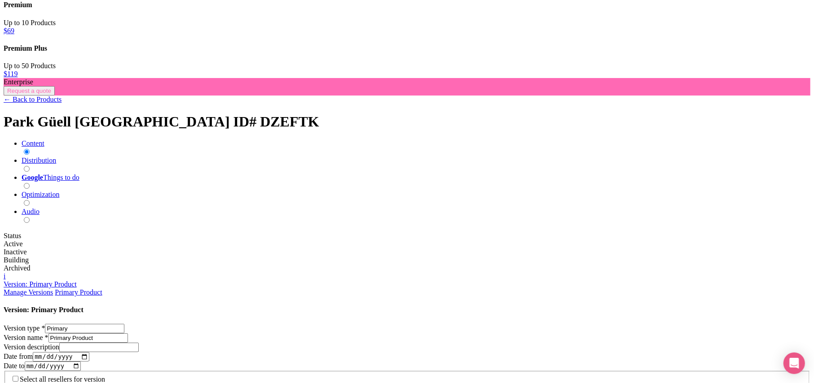
paste input "25"
type input "2500.00"
paste input "25"
type input "2500.00"
paste input "2500.00"
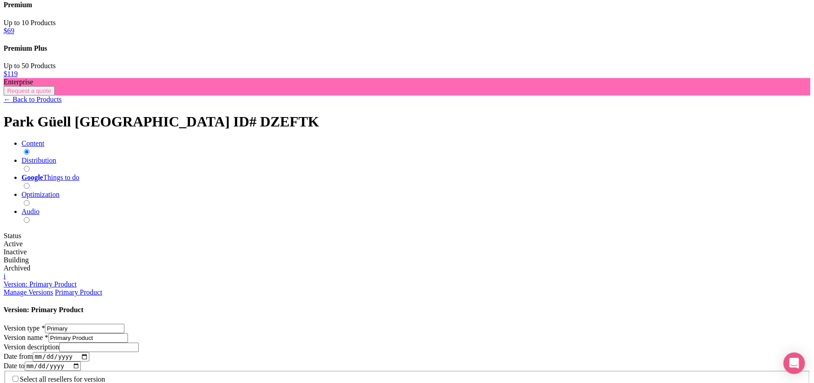
type input "2500.00"
paste input "2500.00"
type input "2500.00"
paste input "2500.00"
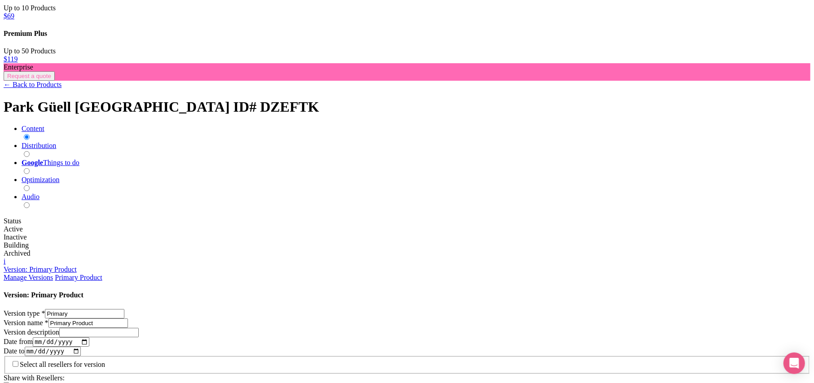
scroll to position [342, 0]
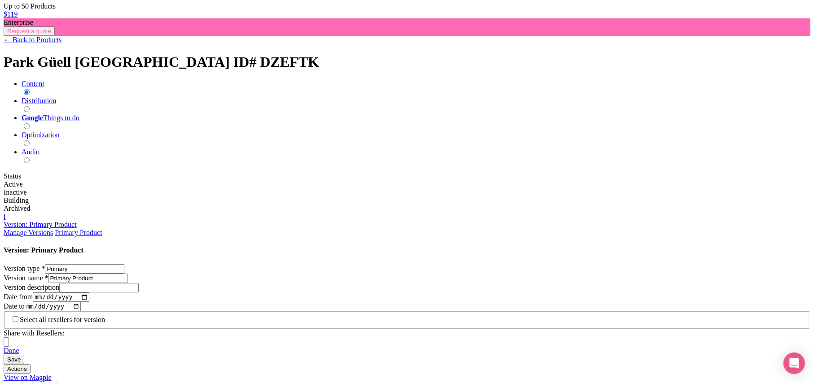
type input "2500.00"
paste input "3900.00"
type input "3900.00"
paste input "3900.00"
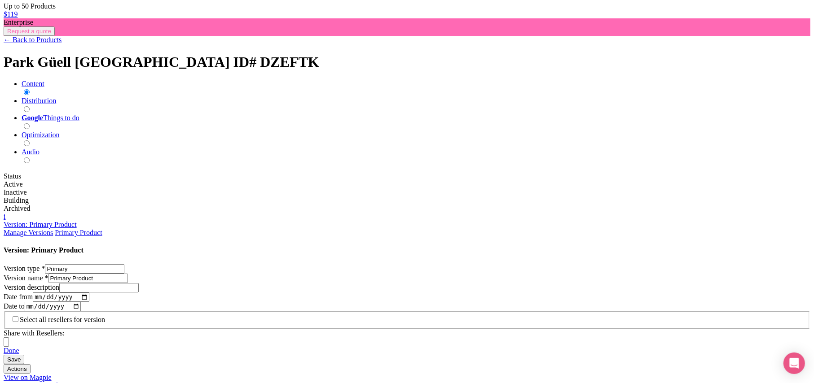
type input "3900.00"
paste input "3900.00"
type input "3900.00"
paste input "3900.00"
type input "3900.00"
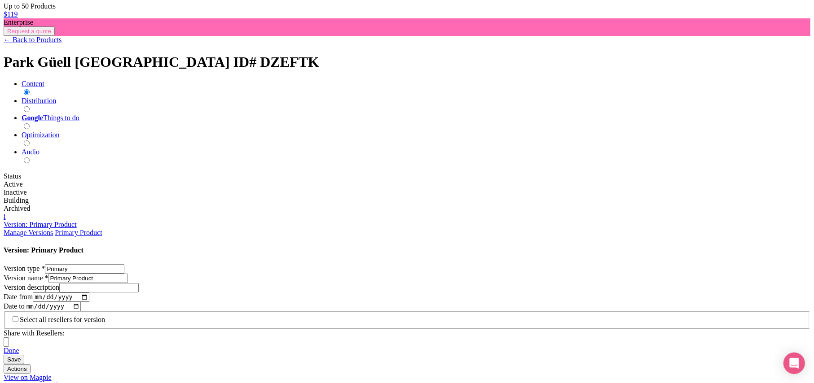
paste input "3900.00"
type input "3900.00"
paste input "3900.00"
type input "3900.00"
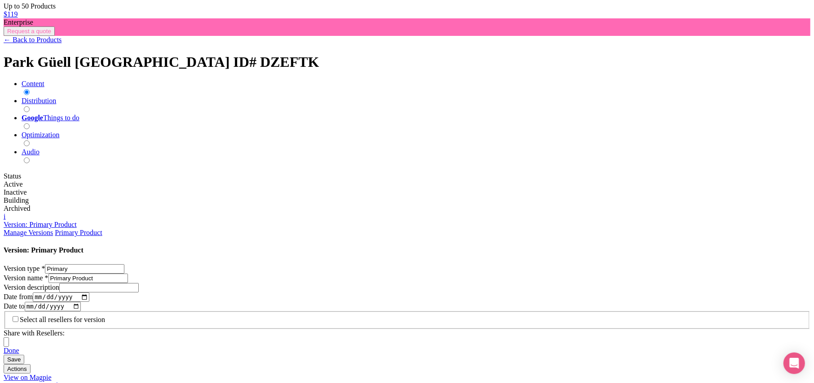
paste input "5300.00"
type input "5300.00"
paste input "5300.00"
type input "5300.00"
paste input "5300.00"
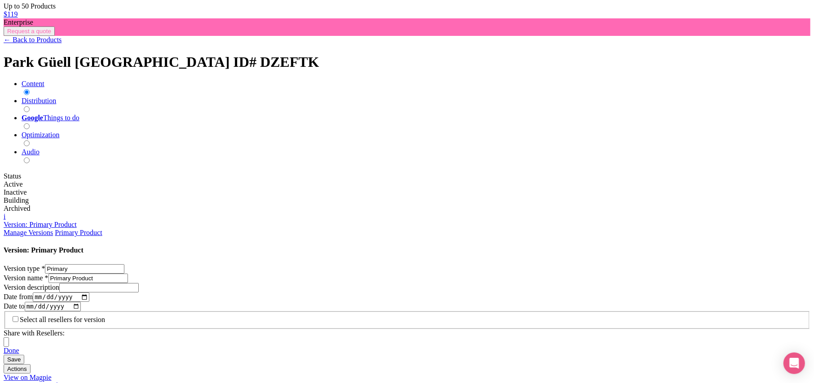
type input "5300.00"
paste input "5300.00"
type input "5300.00"
paste input "5300.00"
type input "5300.00"
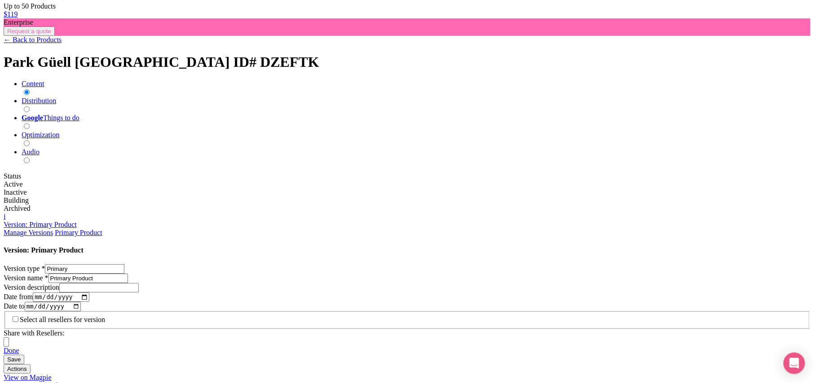
paste input "5300.00"
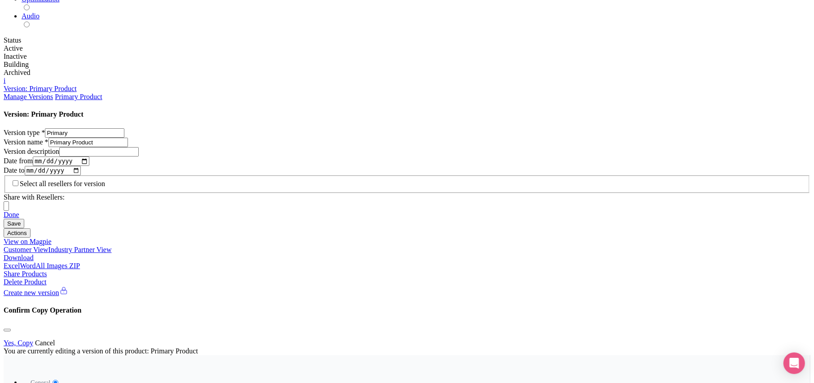
scroll to position [521, 0]
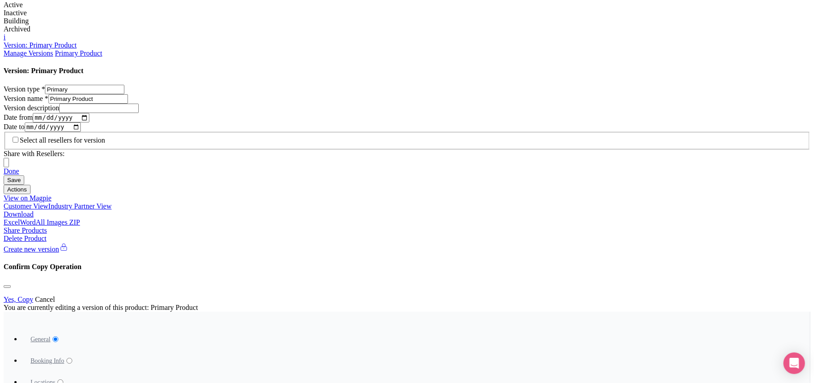
type input "5300.00"
paste input "6500.00"
type input "6500.00"
paste input "6500.00"
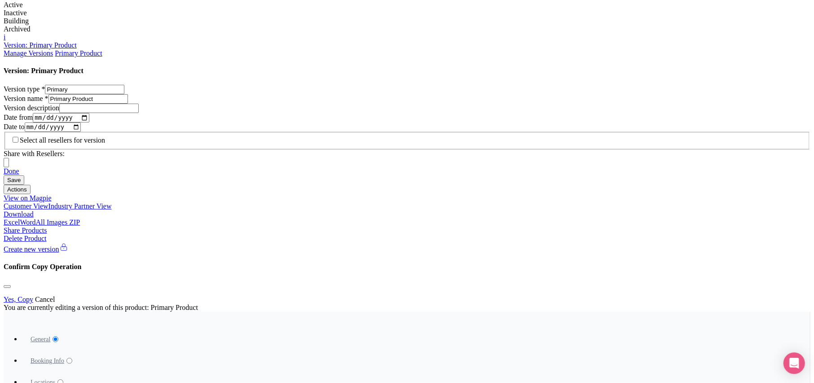
type input "6500.00"
paste input "6500.00"
type input "6500.00"
paste input "6500.00"
type input "6500.00"
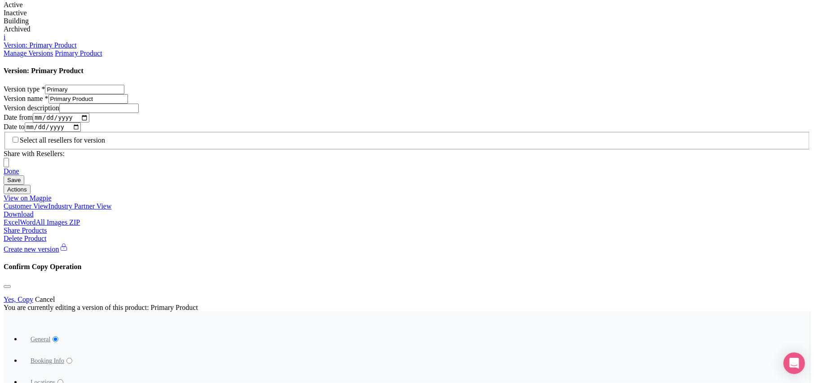
paste input "6500.00"
type input "6500.00"
paste input "6500.00"
type input "6500.00"
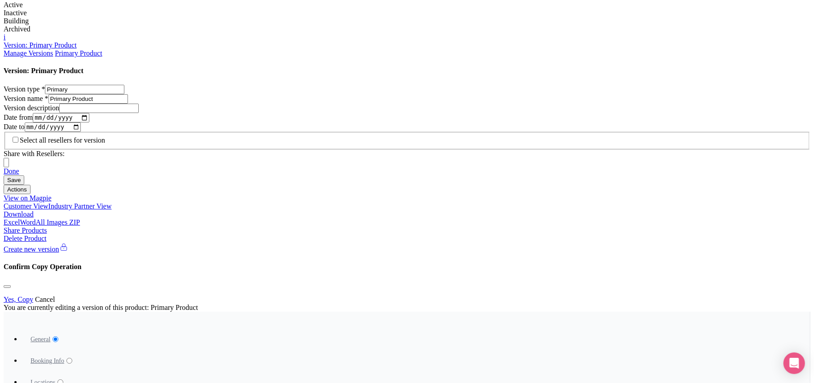
type input "Saving..."
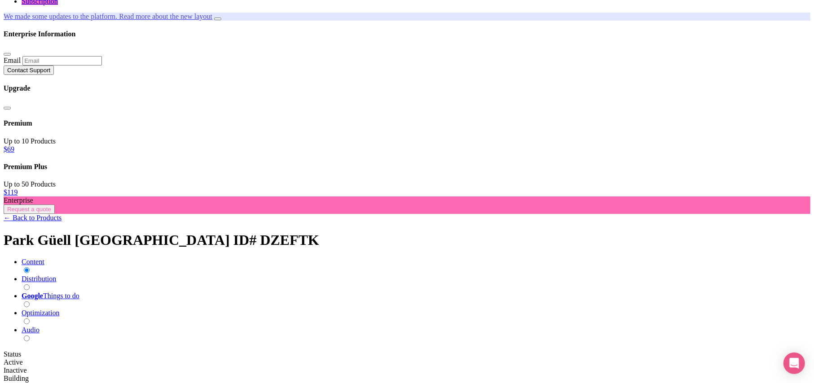
scroll to position [162, 0]
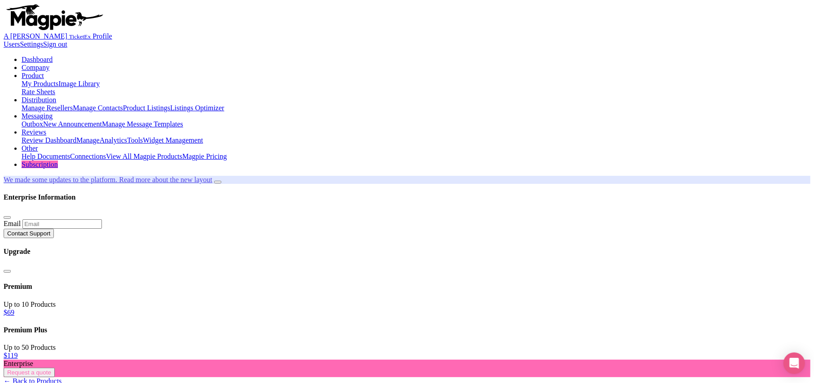
type input "skip the line tickets"
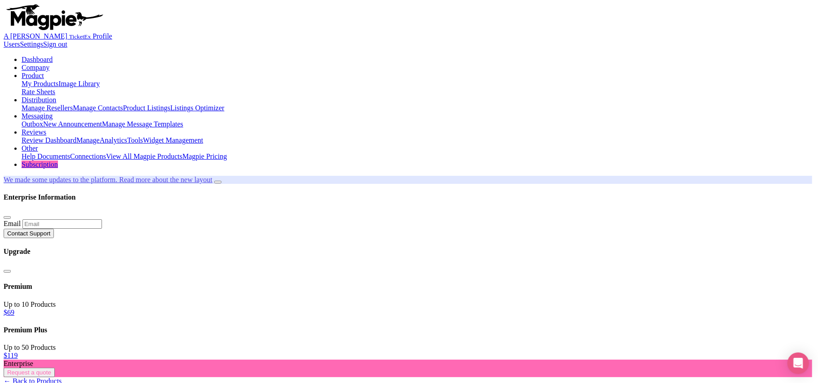
paste input "Free time to explore [GEOGRAPHIC_DATA]"
type input "Free time to explore [GEOGRAPHIC_DATA]"
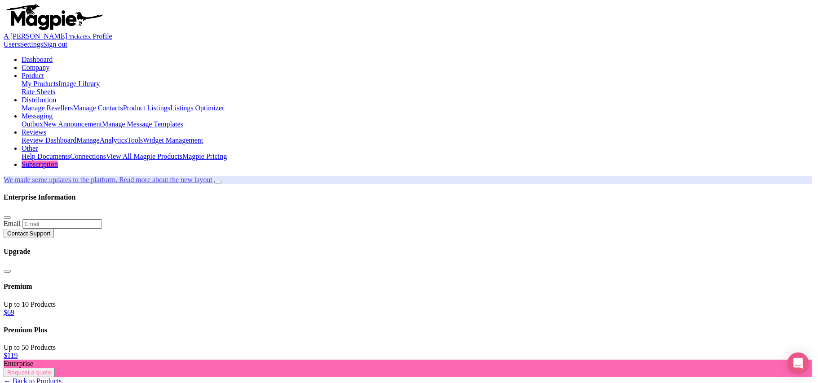
type input "Saving..."
type input "Save"
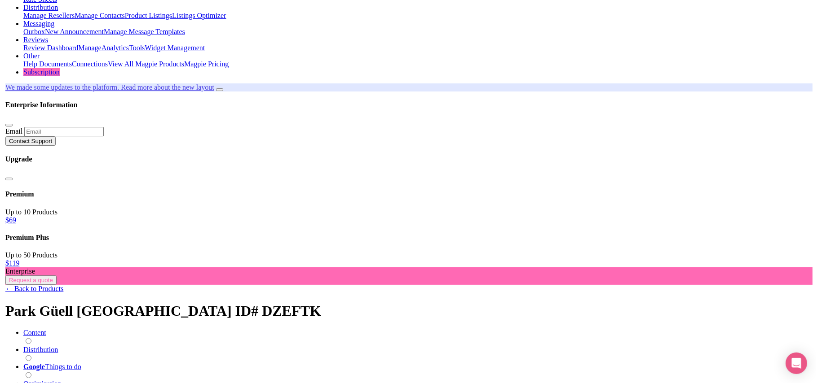
scroll to position [94, 0]
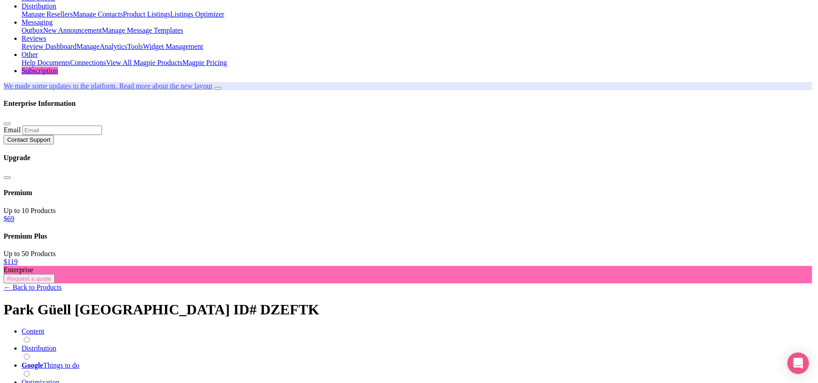
type input "Saving..."
paste input "Meals and beverages"
type input "Meals and beverages"
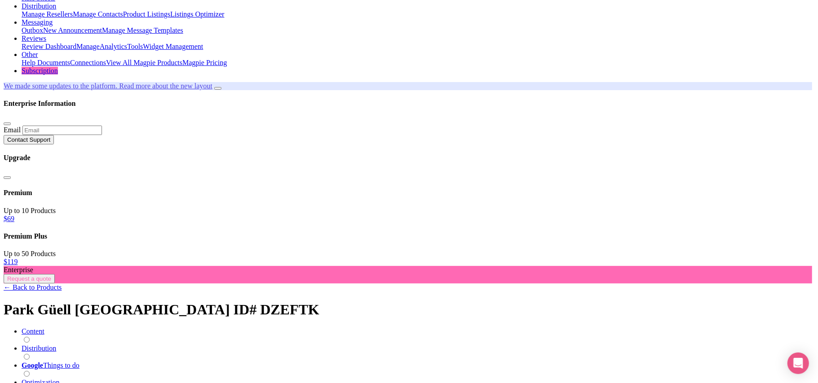
type input "Save"
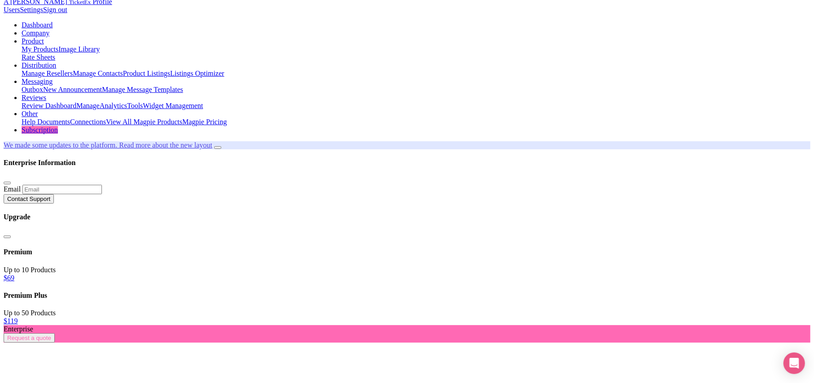
scroll to position [53, 0]
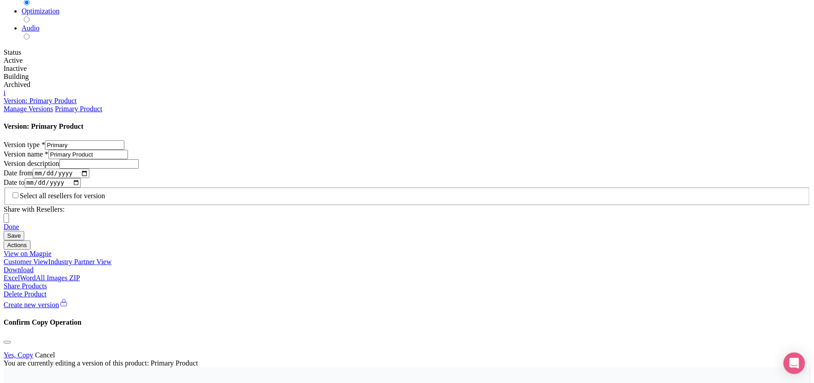
scroll to position [530, 0]
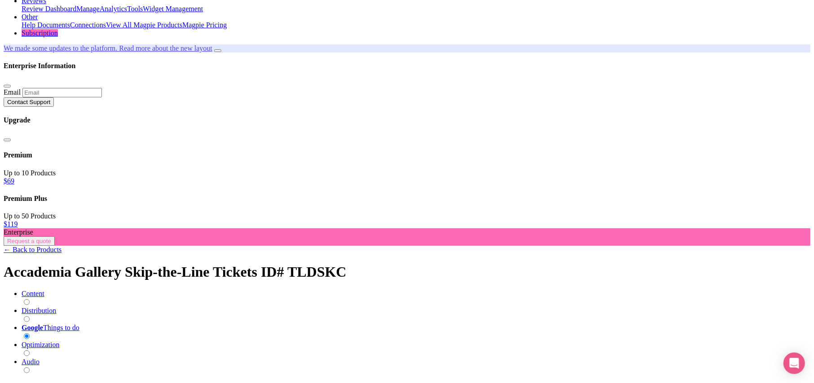
scroll to position [141, 0]
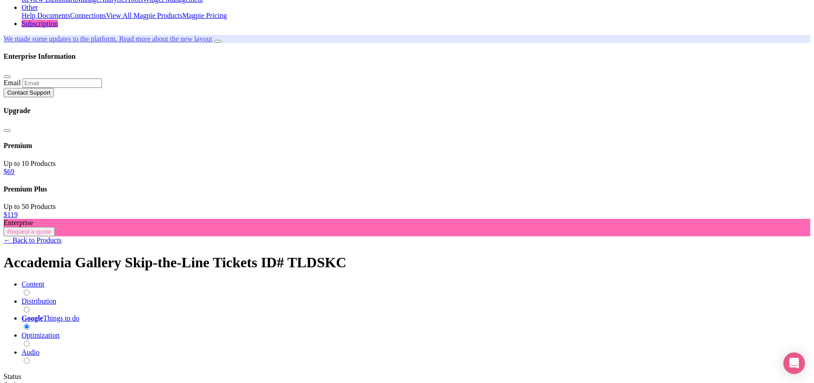
paste input "Accademia Gallery Ticket with Audio Guide"
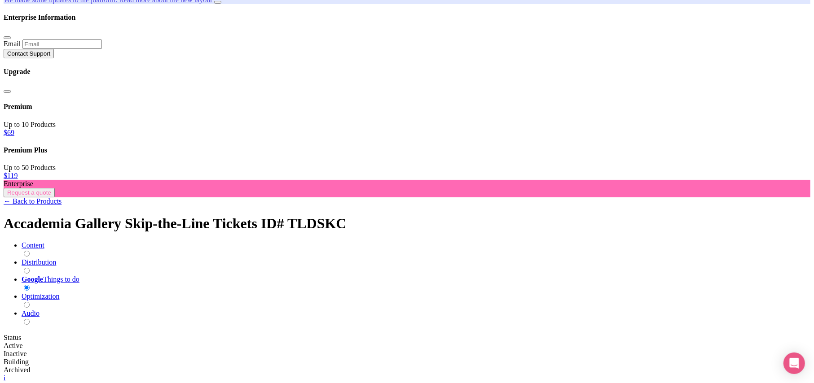
scroll to position [201, 0]
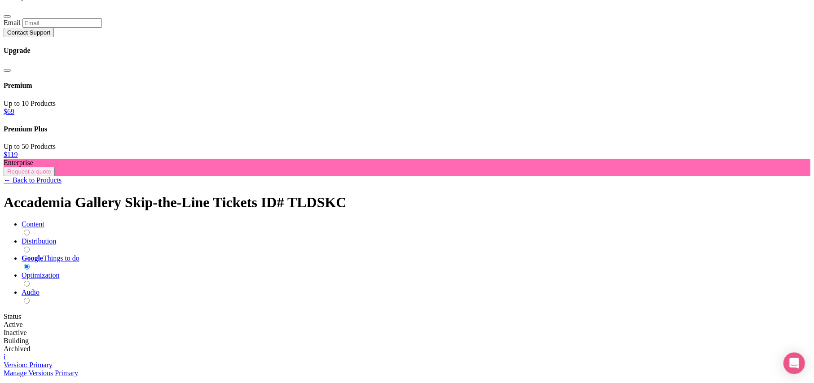
type input "Accademia Gallery Ticket with Audio Guide"
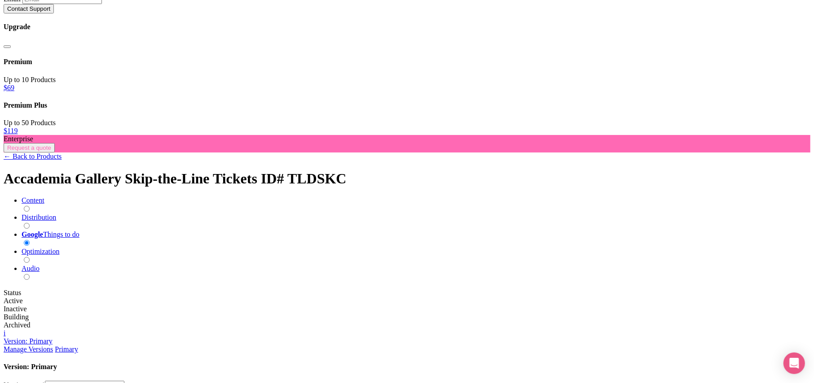
scroll to position [236, 0]
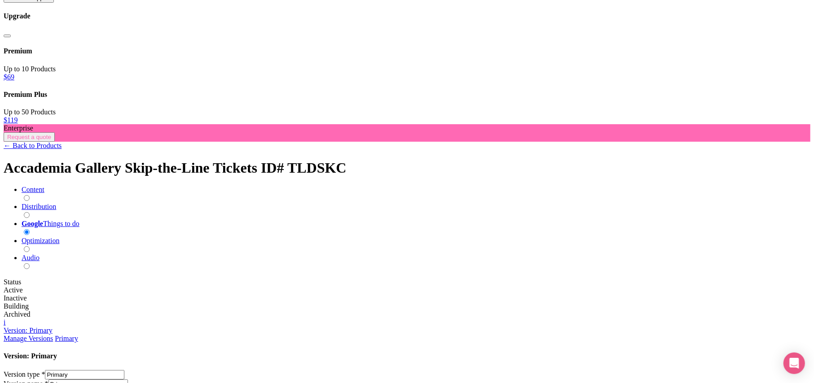
type input "4200"
drag, startPoint x: 194, startPoint y: 264, endPoint x: 202, endPoint y: 216, distance: 49.1
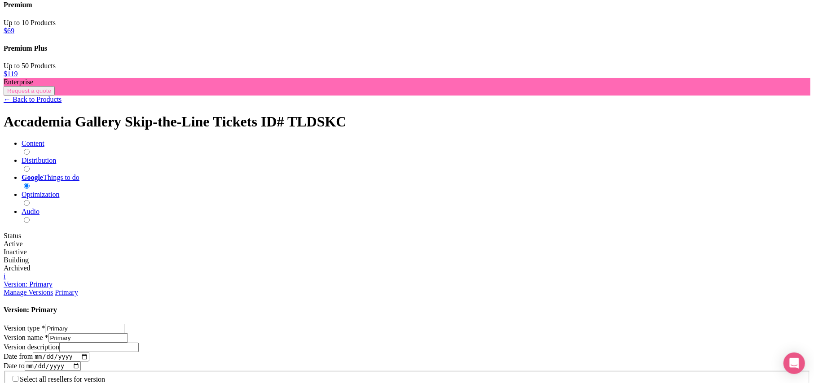
scroll to position [330, 0]
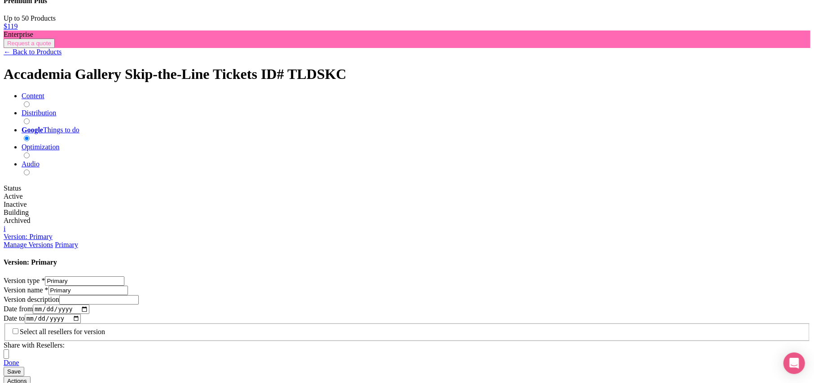
paste input "Accademia Gallery Guided Tour with Skip-the-Line Ticket in English ( In Afterno…"
type input "Accademia Gallery Guided Tour with Skip-the-Line Ticket in English ( In Afterno…"
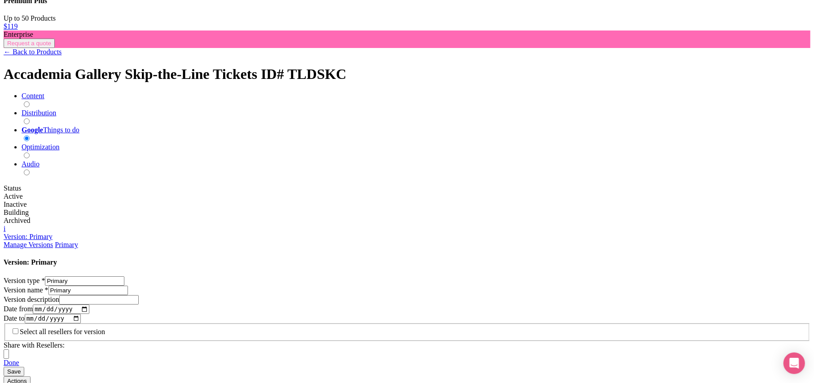
scroll to position [0, 0]
type input "5300"
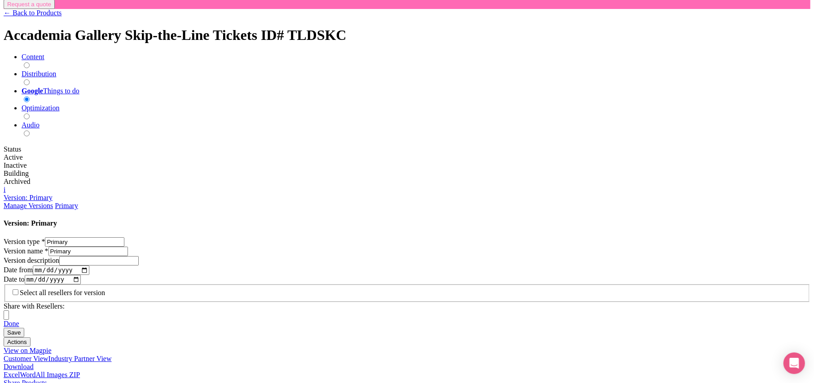
scroll to position [390, 0]
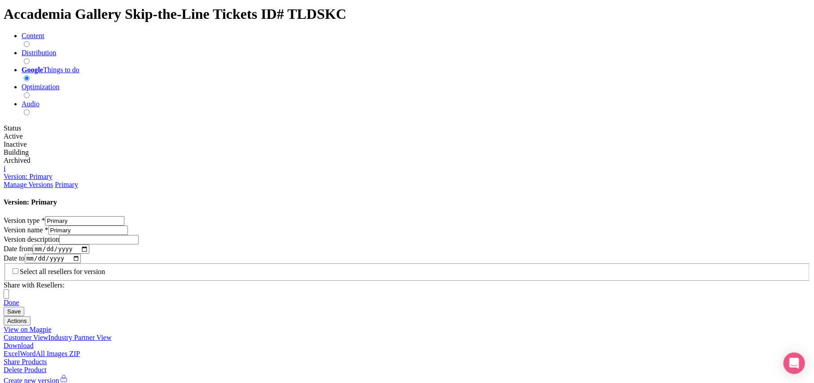
drag, startPoint x: 185, startPoint y: 236, endPoint x: 189, endPoint y: 239, distance: 5.1
paste input "Accademia Gallery & Uffizi Gallery Tickets with Optional Tour"
type input "Accademia Gallery & Uffizi Gallery Tickets with Optional Tour"
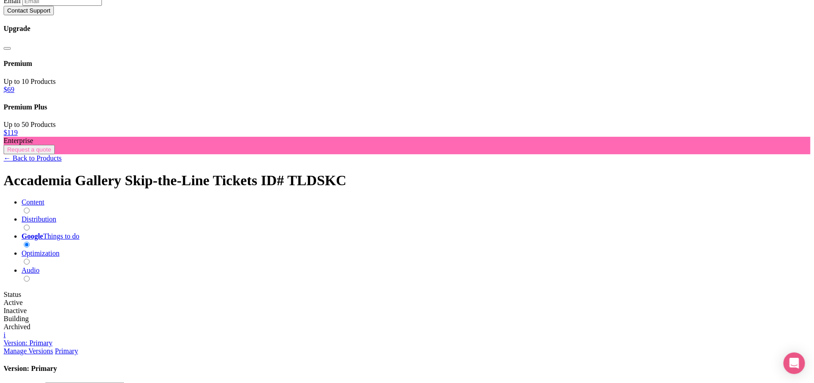
scroll to position [210, 0]
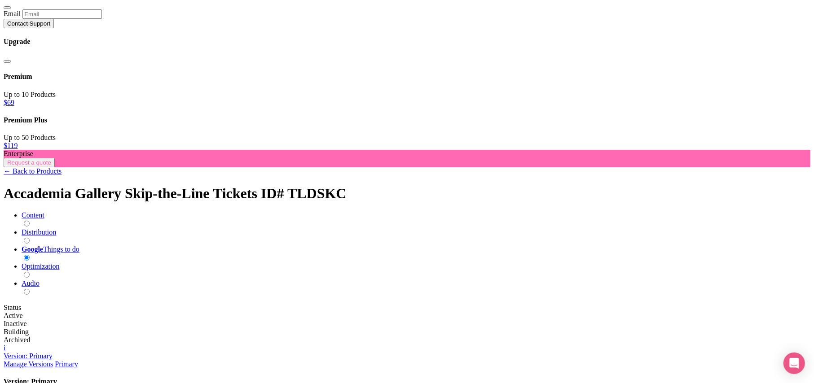
type input "7300"
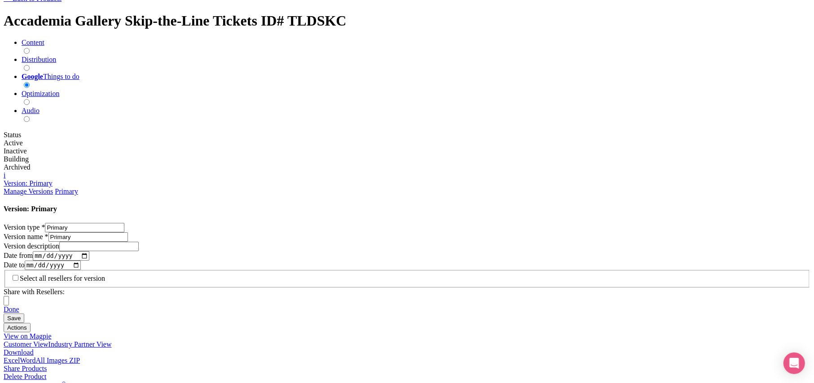
scroll to position [390, 0]
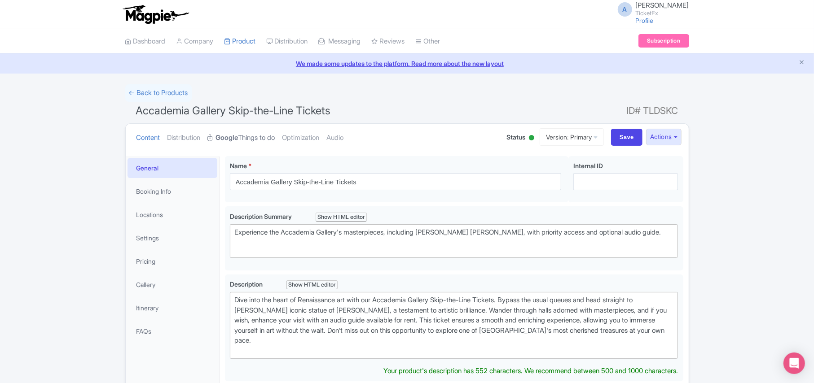
click at [255, 136] on link "Google Things to do" at bounding box center [241, 138] width 67 height 28
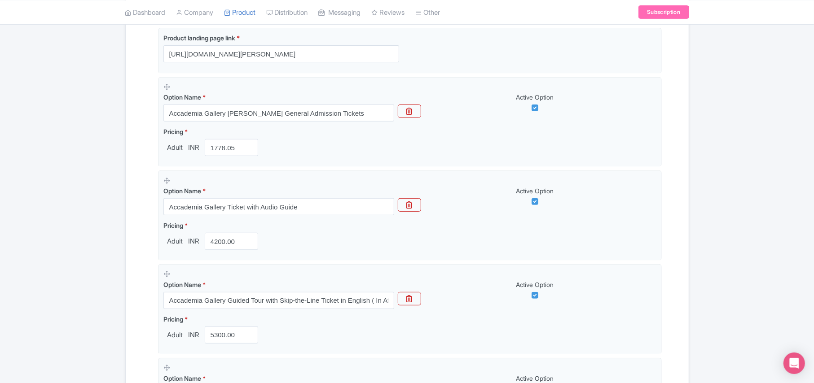
scroll to position [263, 0]
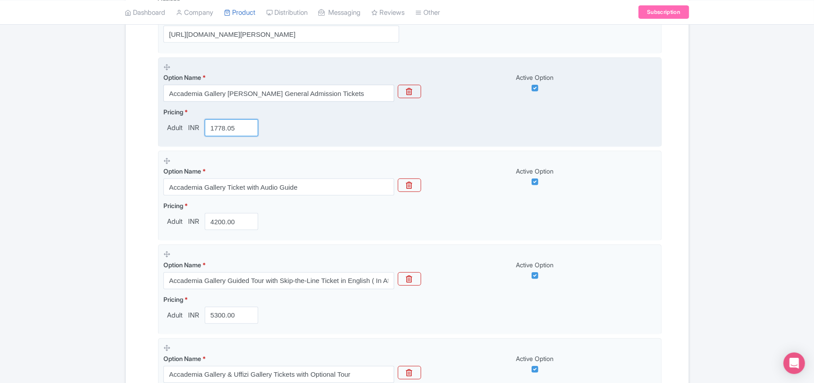
click at [255, 136] on input "1778.05" at bounding box center [232, 127] width 54 height 17
